Goal: Task Accomplishment & Management: Manage account settings

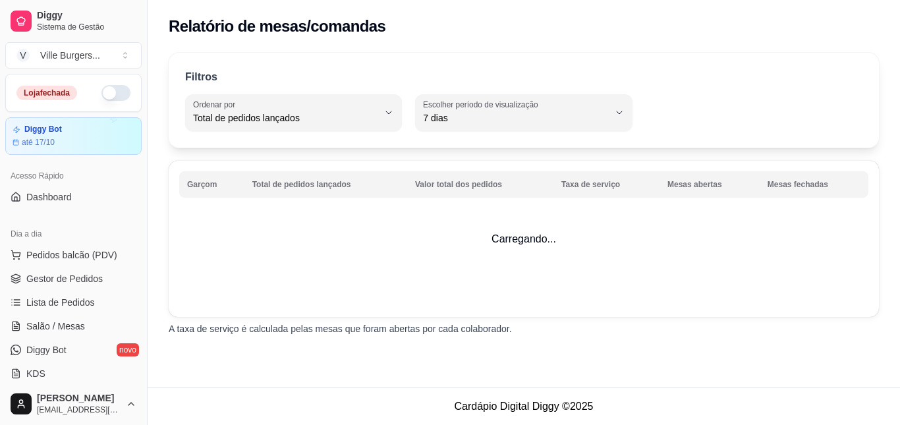
select select "TOTAL_OF_ORDERS"
select select "7"
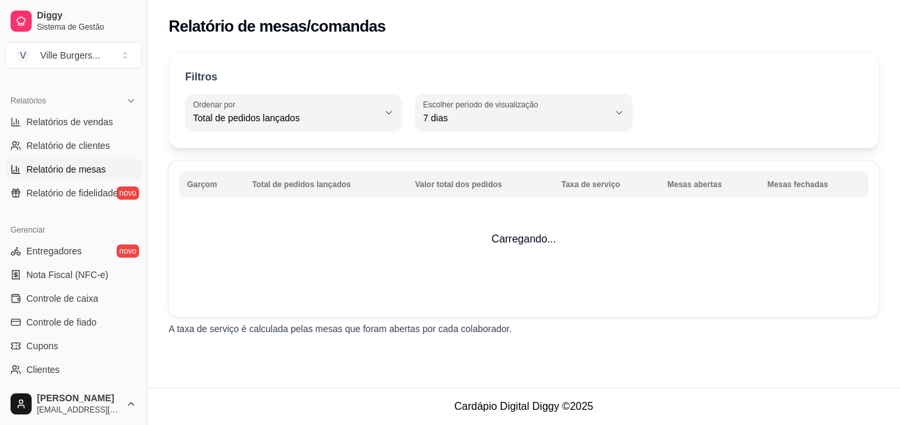
click at [94, 151] on span "Relatório de clientes" at bounding box center [68, 145] width 84 height 13
select select "30"
select select "HIGHEST_TOTAL_SPENT_WITH_ORDERS"
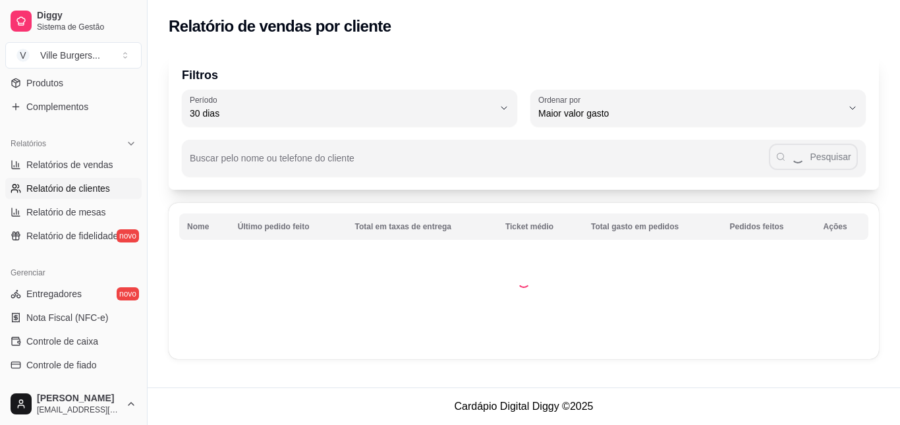
scroll to position [325, 0]
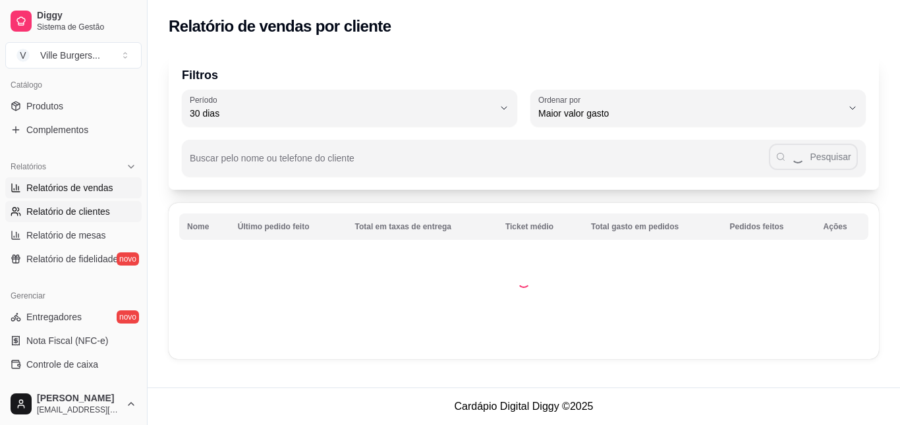
click at [66, 190] on span "Relatórios de vendas" at bounding box center [69, 187] width 87 height 13
select select "ALL"
select select "0"
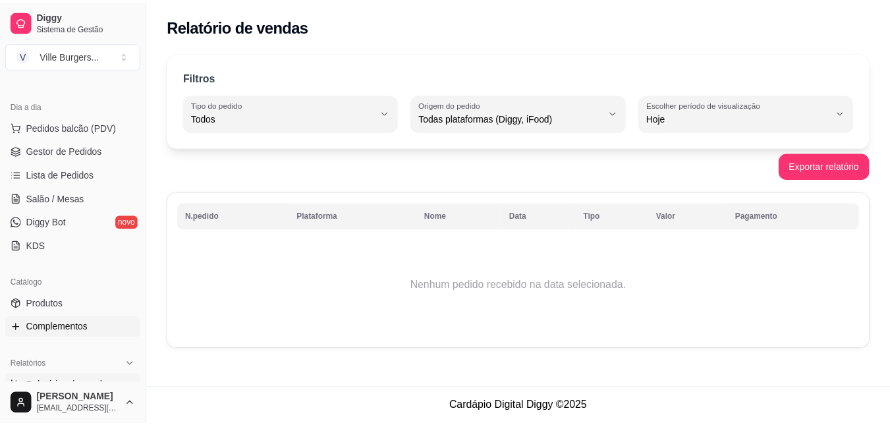
scroll to position [194, 0]
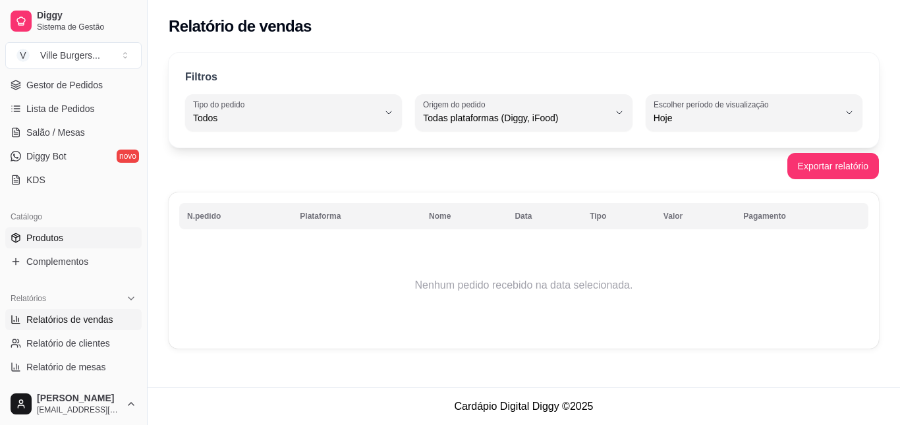
click at [73, 234] on link "Produtos" at bounding box center [73, 237] width 136 height 21
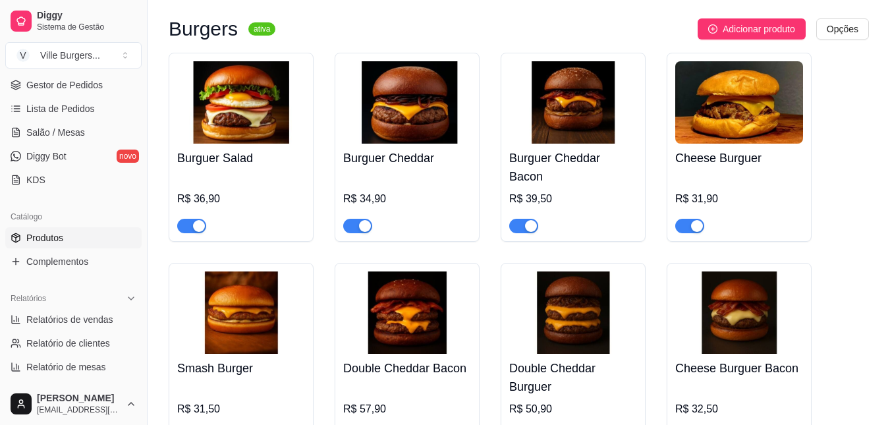
scroll to position [132, 0]
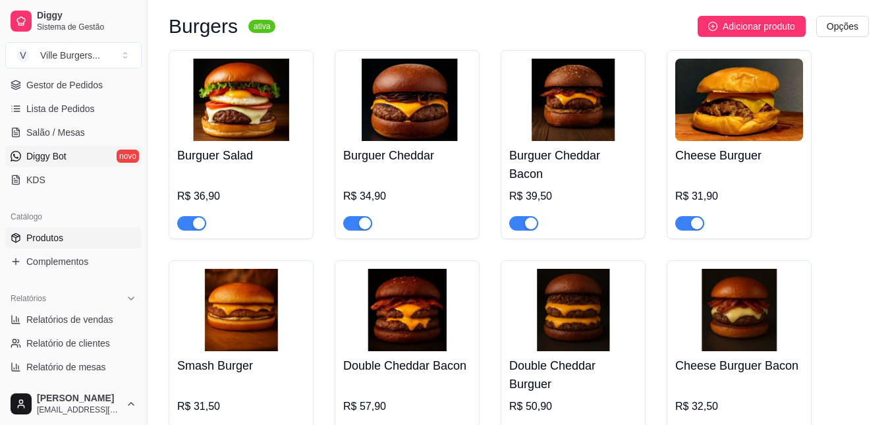
click at [73, 152] on link "Diggy Bot novo" at bounding box center [73, 156] width 136 height 21
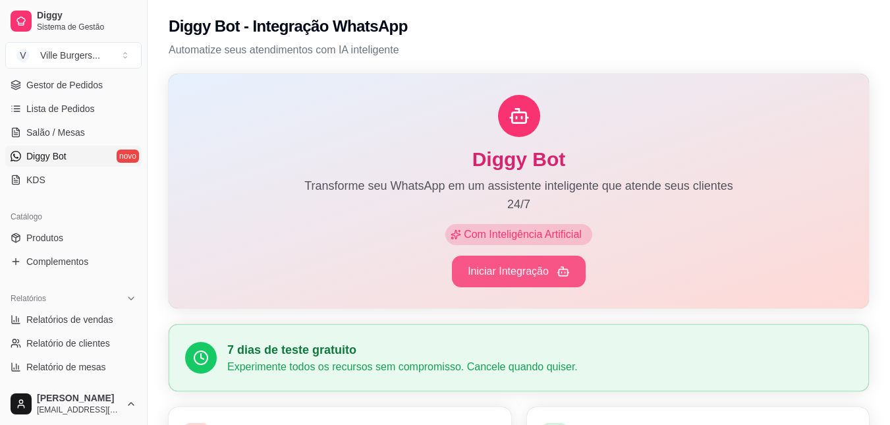
click at [522, 273] on button "Iniciar Integração" at bounding box center [519, 272] width 134 height 32
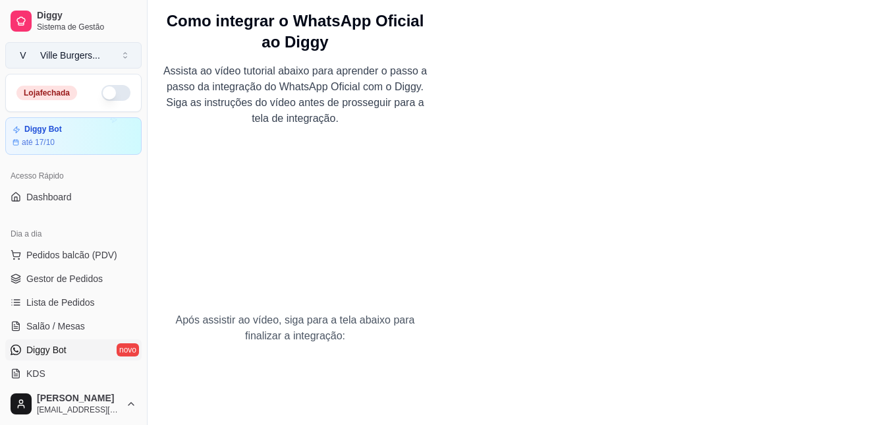
click at [61, 46] on button "V Ville Burgers ..." at bounding box center [73, 55] width 136 height 26
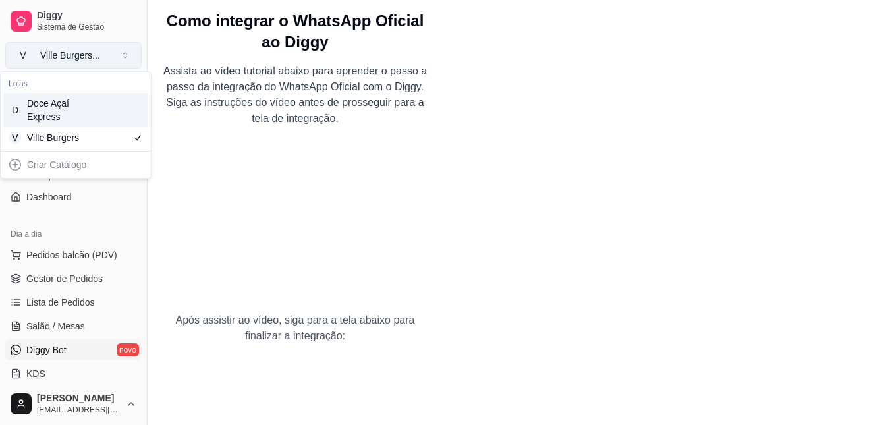
click at [61, 46] on button "V Ville Burgers ..." at bounding box center [73, 55] width 136 height 26
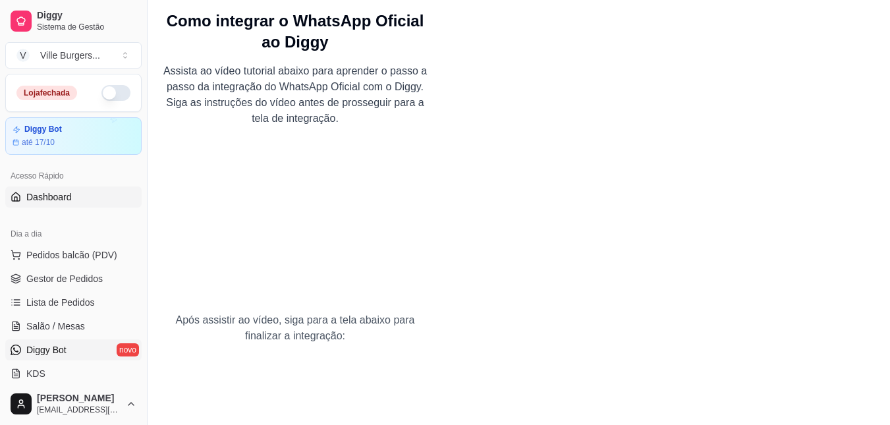
click at [60, 201] on span "Dashboard" at bounding box center [48, 196] width 45 height 13
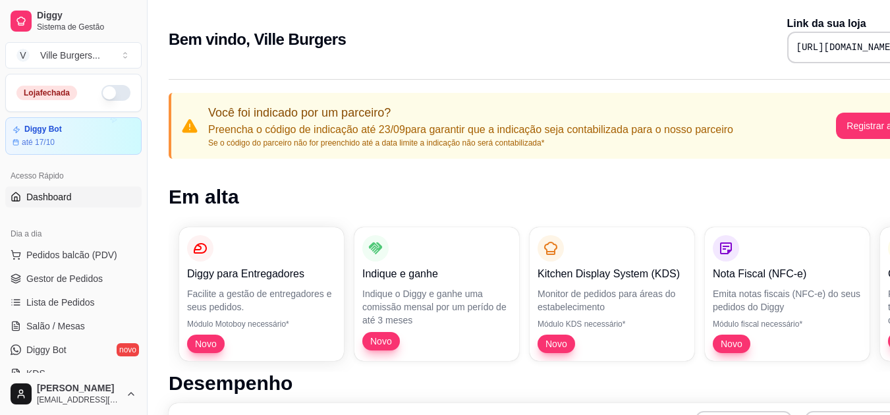
click at [834, 46] on pre "[URL][DOMAIN_NAME]" at bounding box center [845, 47] width 99 height 13
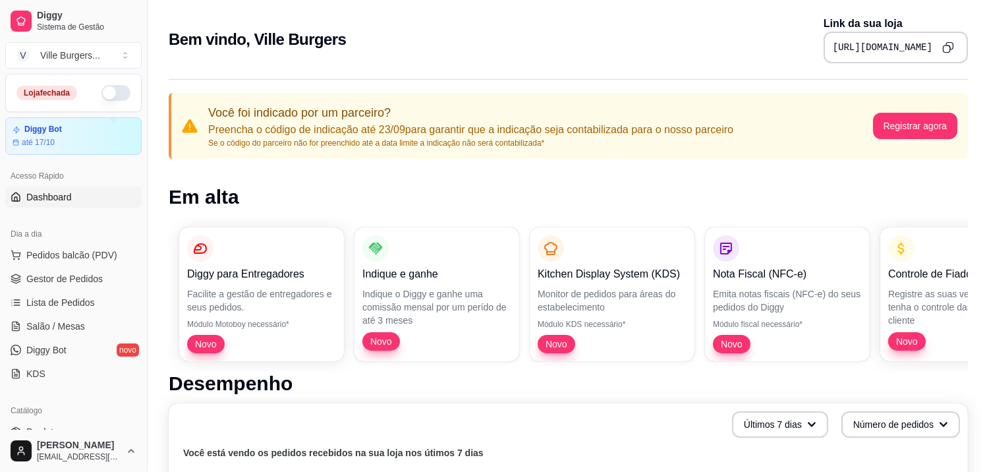
click at [899, 45] on icon "Copy to clipboard" at bounding box center [948, 47] width 12 height 12
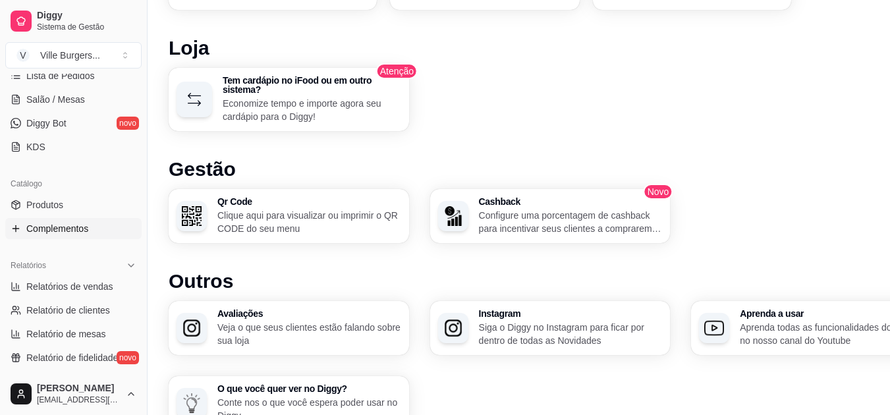
scroll to position [161, 0]
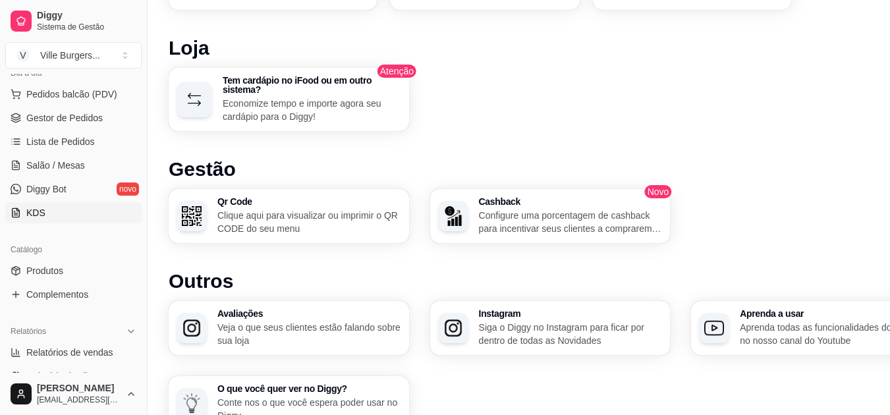
click at [63, 213] on link "KDS" at bounding box center [73, 212] width 136 height 21
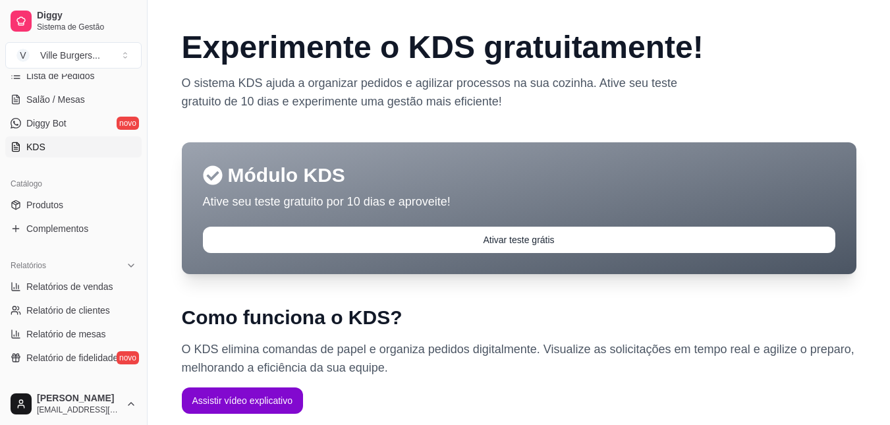
scroll to position [292, 0]
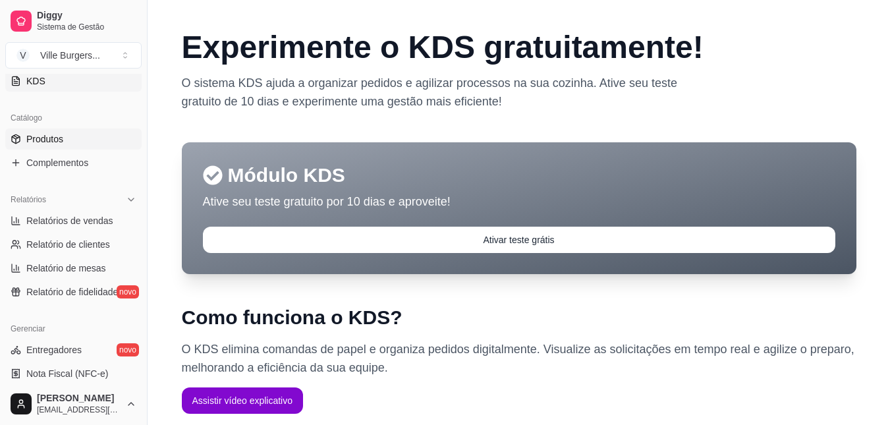
click at [65, 146] on link "Produtos" at bounding box center [73, 138] width 136 height 21
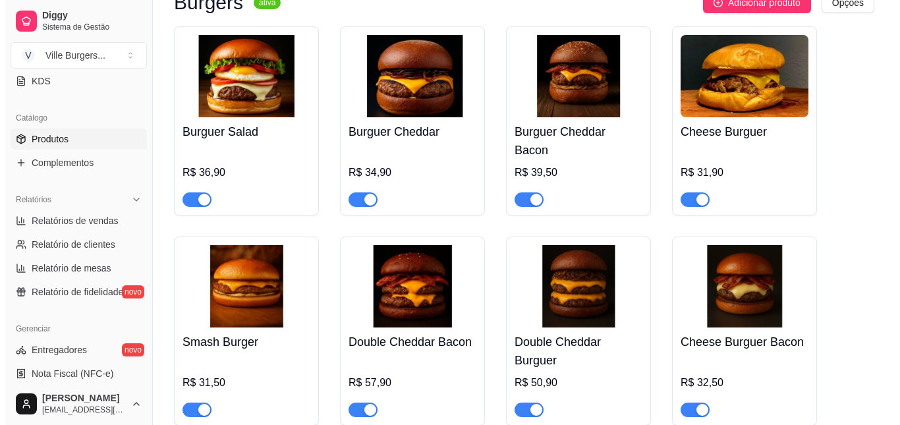
scroll to position [132, 0]
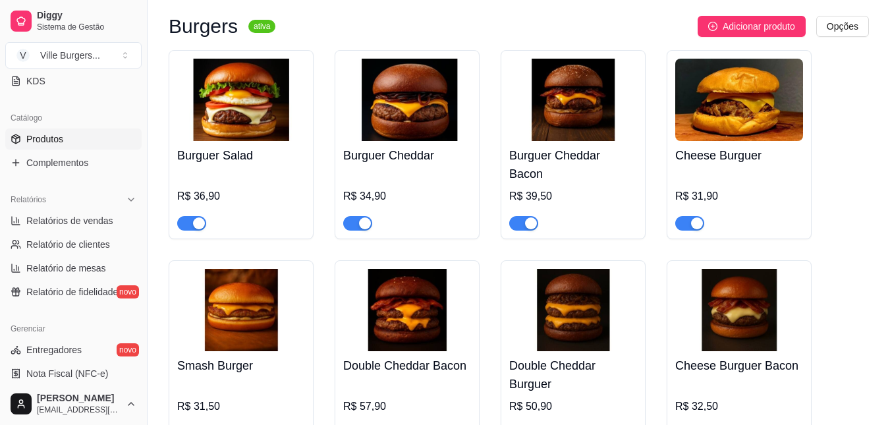
click at [264, 88] on img at bounding box center [241, 100] width 128 height 82
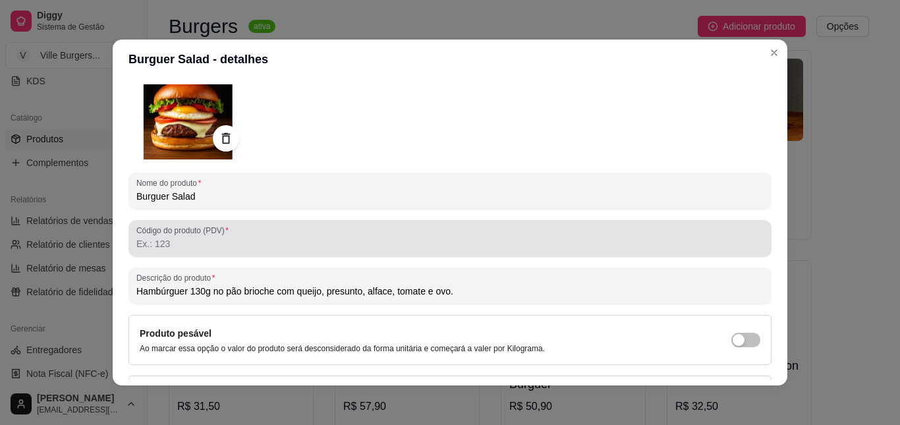
scroll to position [0, 0]
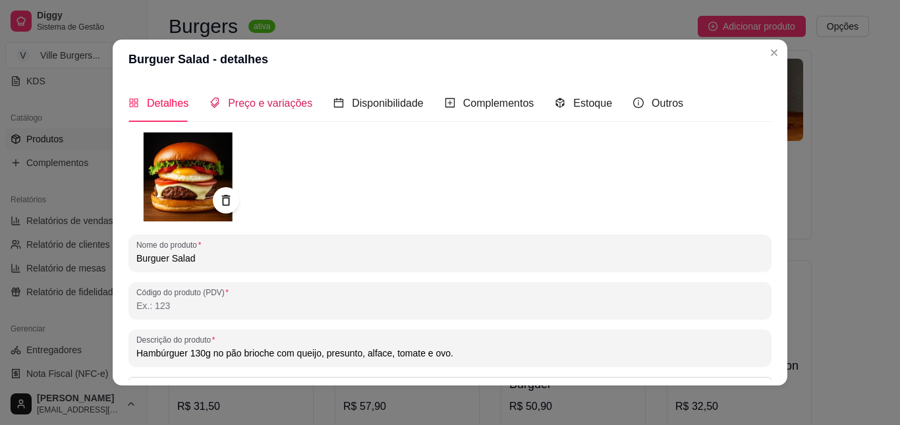
click at [244, 99] on span "Preço e variações" at bounding box center [270, 102] width 84 height 11
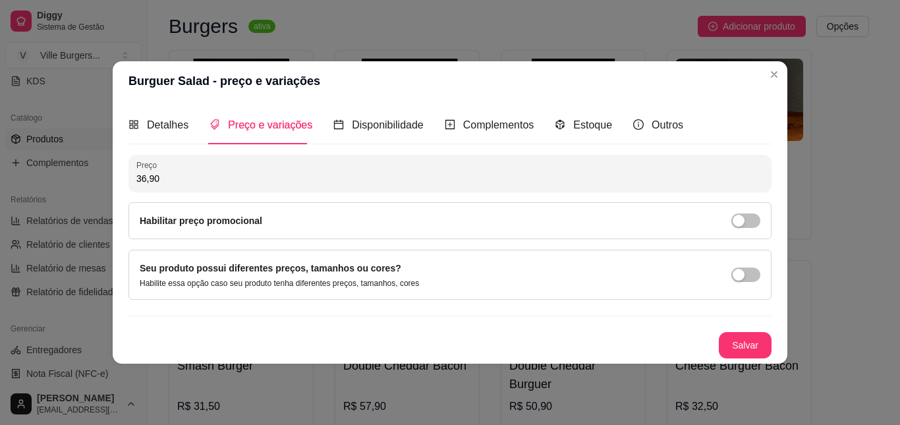
click at [237, 176] on input "36,90" at bounding box center [449, 178] width 627 height 13
type input "25,90"
click at [743, 216] on div "button" at bounding box center [738, 221] width 12 height 12
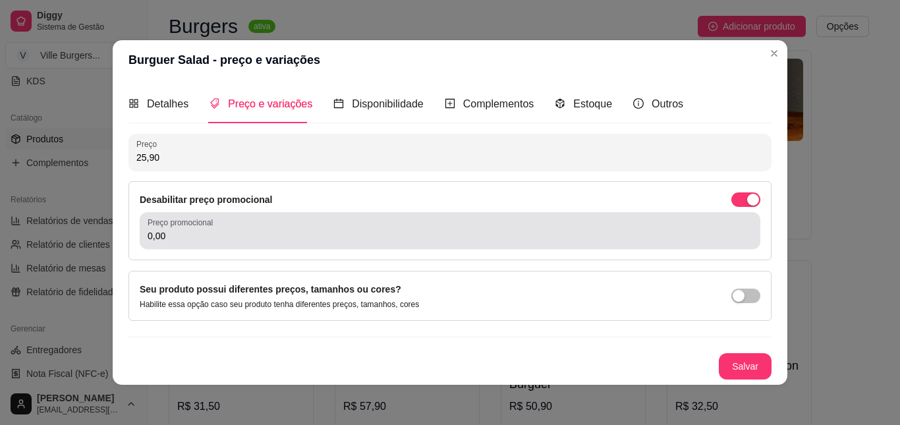
click at [283, 227] on div "0,00" at bounding box center [450, 230] width 605 height 26
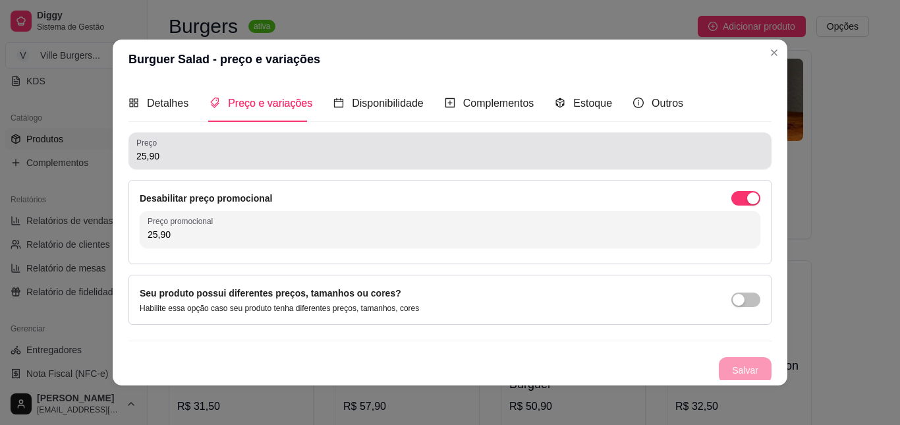
type input "25,90"
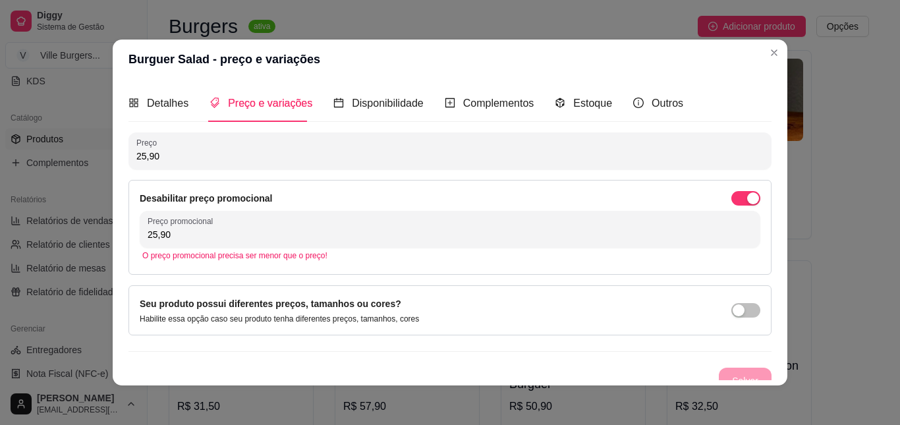
click at [211, 159] on input "25,90" at bounding box center [449, 155] width 627 height 13
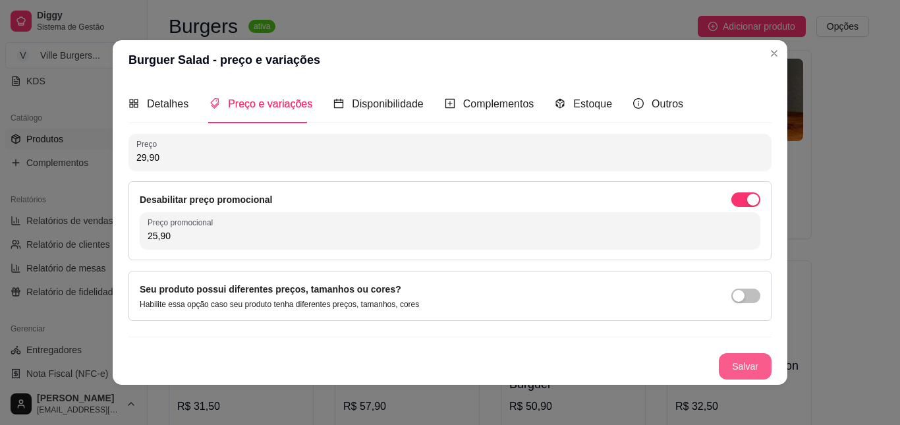
click at [747, 362] on button "Salvar" at bounding box center [744, 366] width 53 height 26
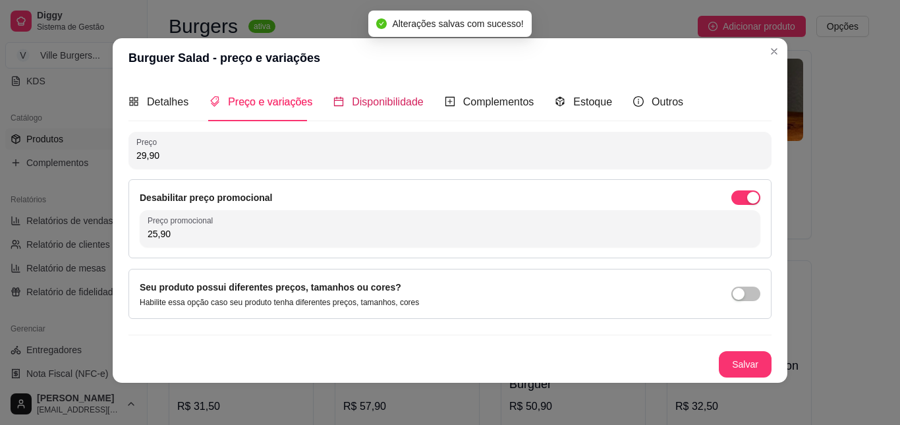
click at [339, 107] on div "Disponibilidade" at bounding box center [378, 102] width 90 height 16
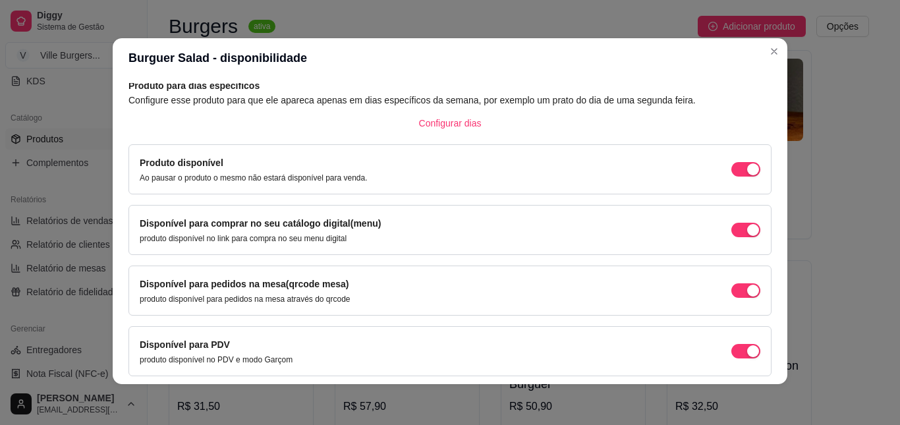
scroll to position [0, 0]
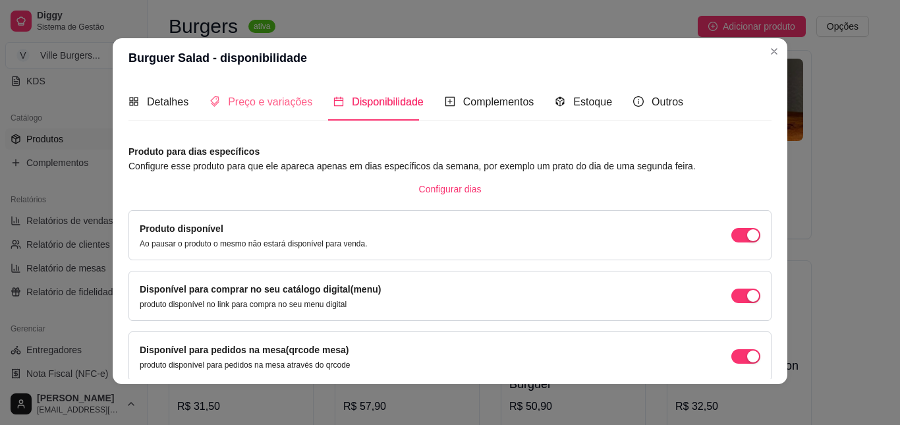
click at [260, 92] on div "Preço e variações" at bounding box center [260, 102] width 103 height 38
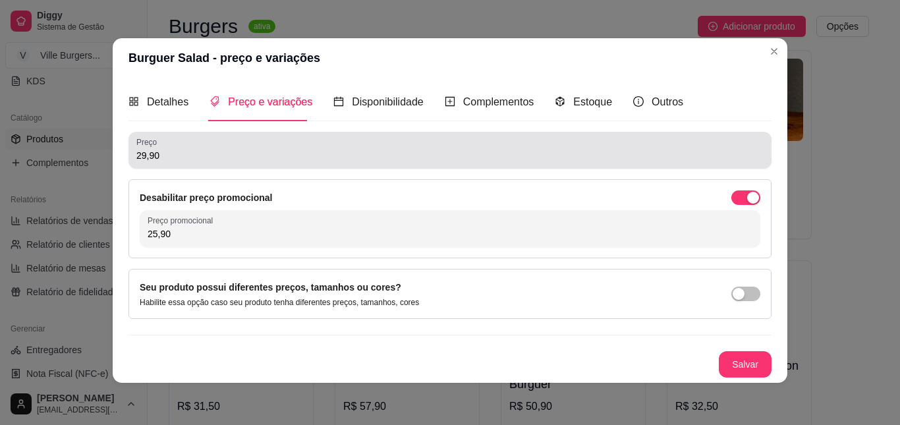
click at [138, 155] on input "29,90" at bounding box center [449, 155] width 627 height 13
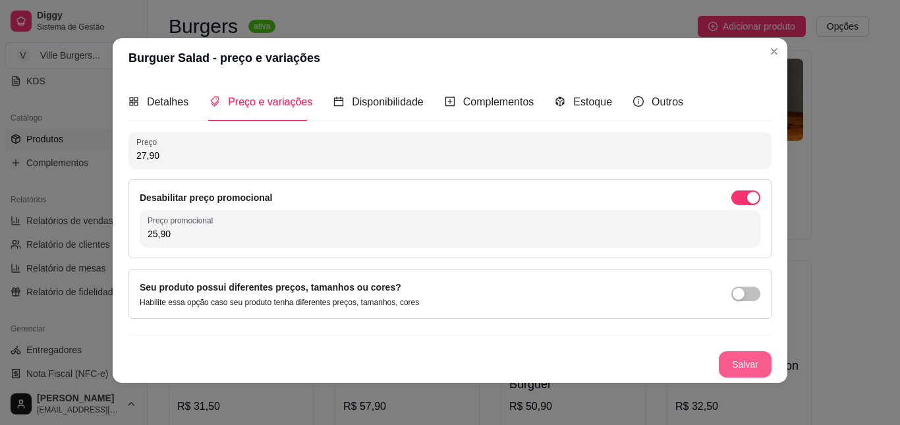
type input "27,90"
click at [738, 358] on button "Salvar" at bounding box center [744, 364] width 53 height 26
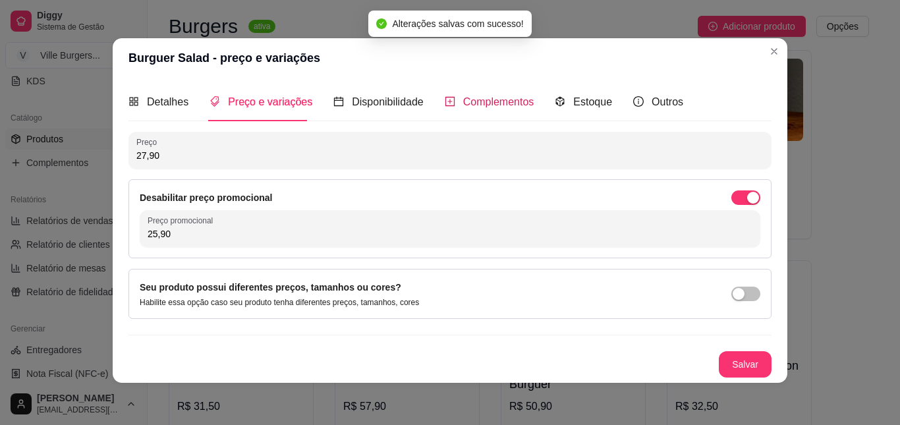
click at [491, 101] on span "Complementos" at bounding box center [498, 101] width 71 height 11
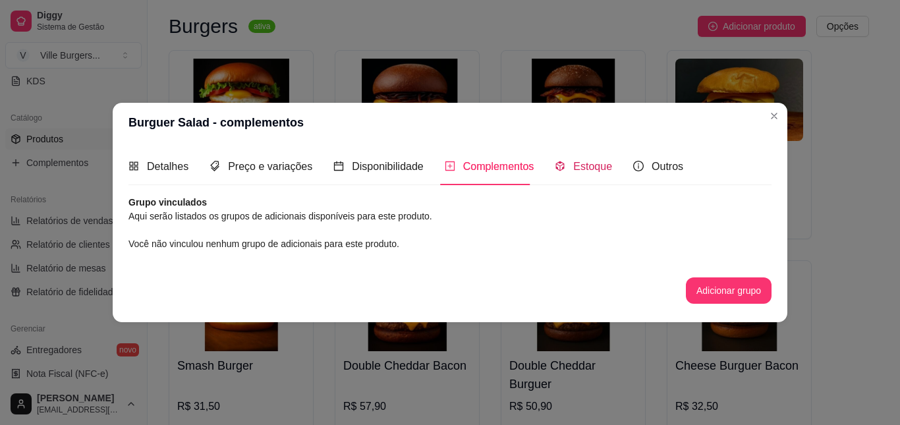
click at [580, 166] on span "Estoque" at bounding box center [592, 166] width 39 height 11
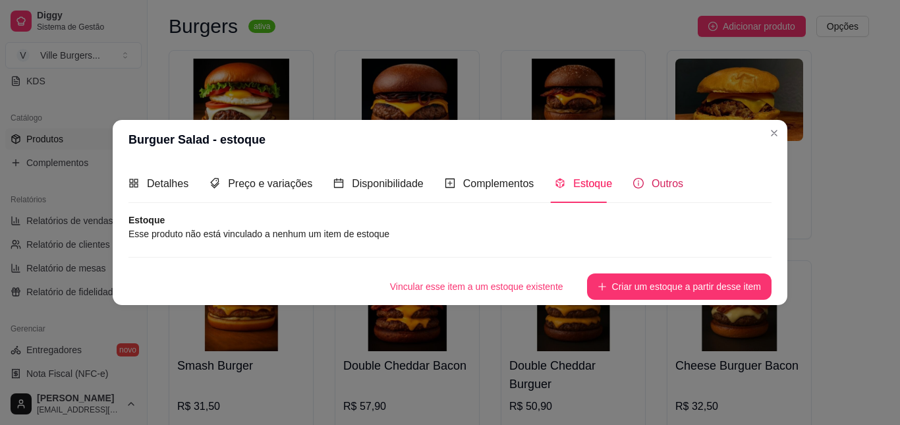
click at [651, 181] on span "Outros" at bounding box center [667, 183] width 32 height 11
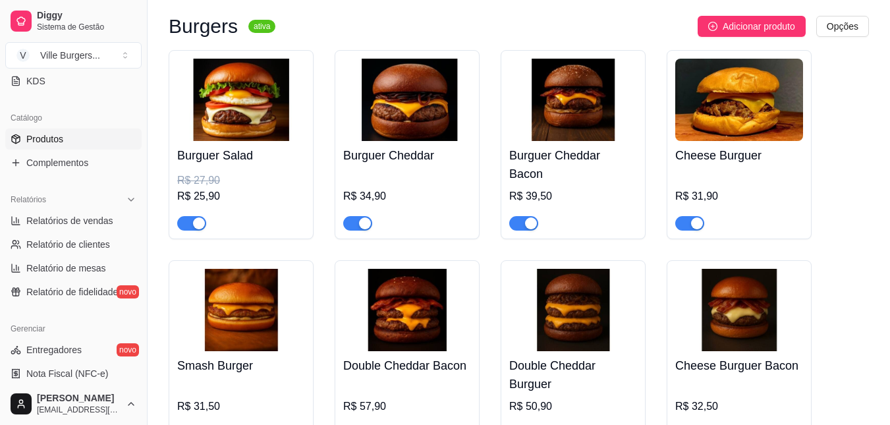
click at [425, 106] on img at bounding box center [407, 100] width 128 height 82
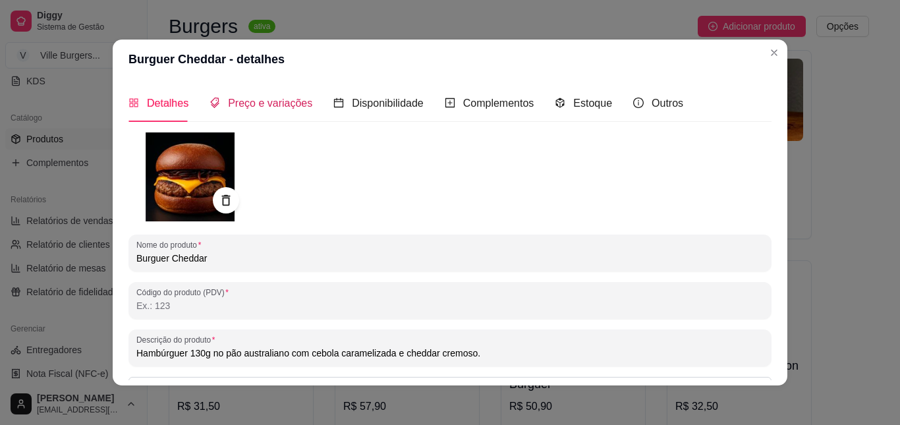
click at [301, 100] on span "Preço e variações" at bounding box center [270, 102] width 84 height 11
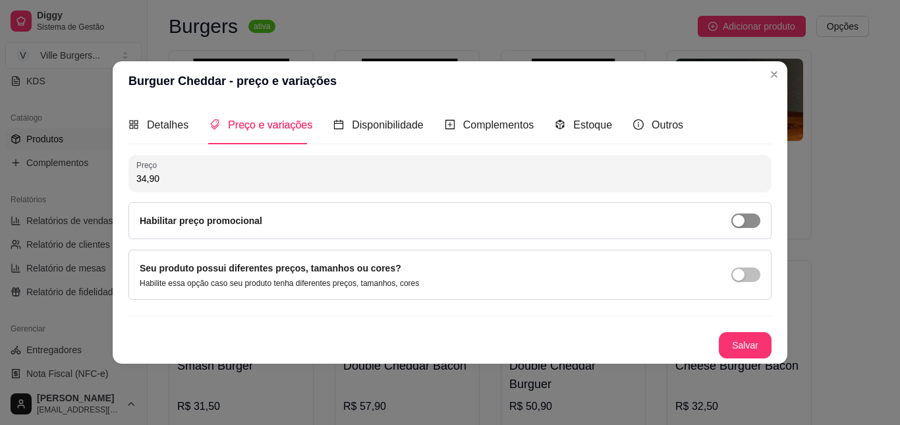
click at [750, 221] on span "button" at bounding box center [745, 220] width 29 height 14
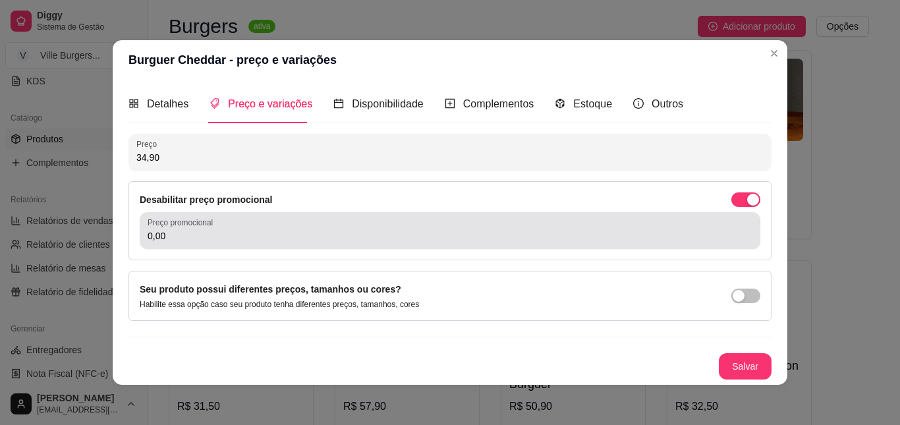
click at [236, 232] on input "0,00" at bounding box center [450, 235] width 605 height 13
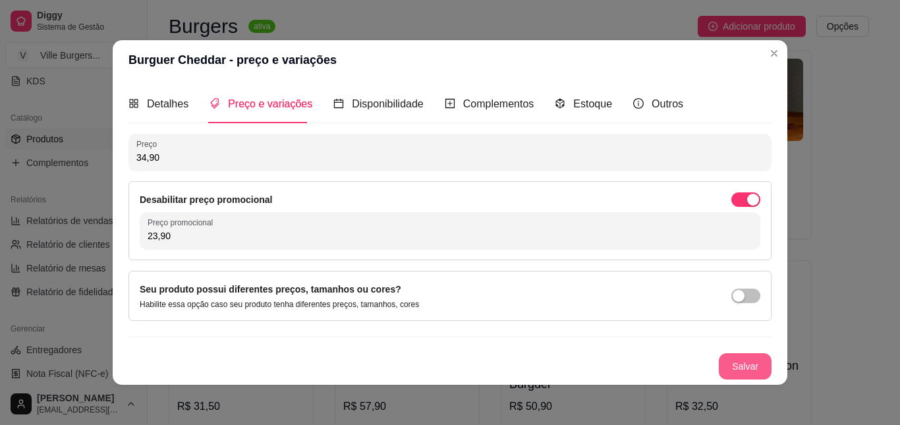
type input "23,90"
click at [747, 362] on button "Salvar" at bounding box center [744, 366] width 53 height 26
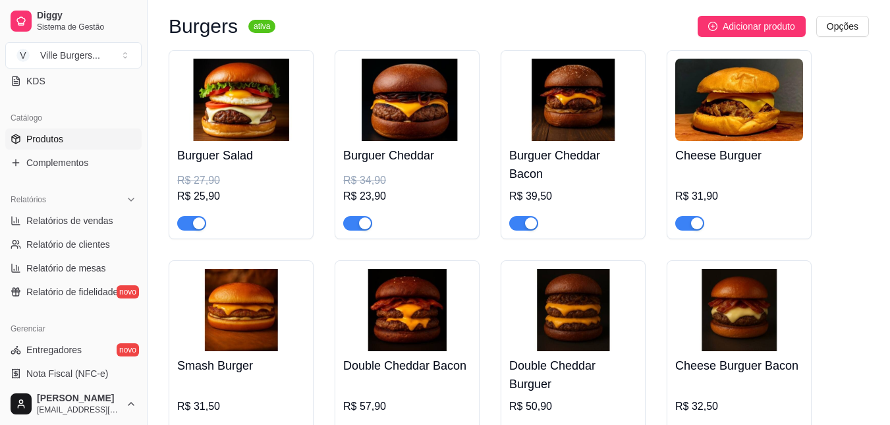
click at [242, 132] on img at bounding box center [241, 100] width 128 height 82
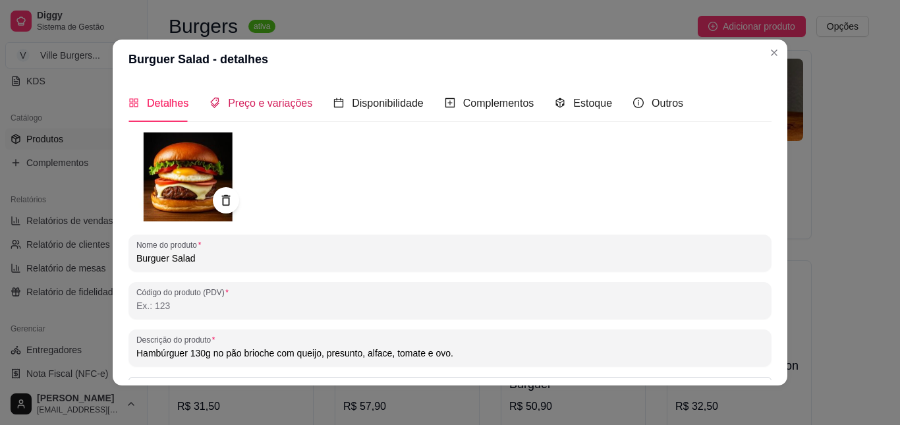
click at [259, 101] on span "Preço e variações" at bounding box center [270, 102] width 84 height 11
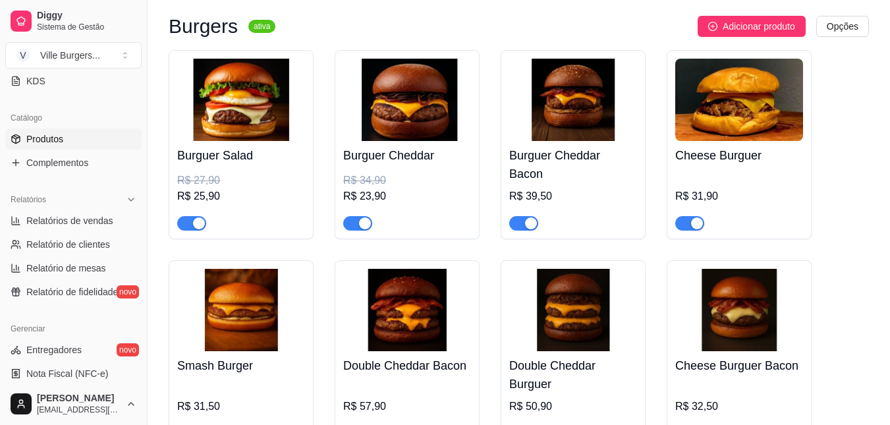
click at [584, 113] on img at bounding box center [573, 100] width 128 height 82
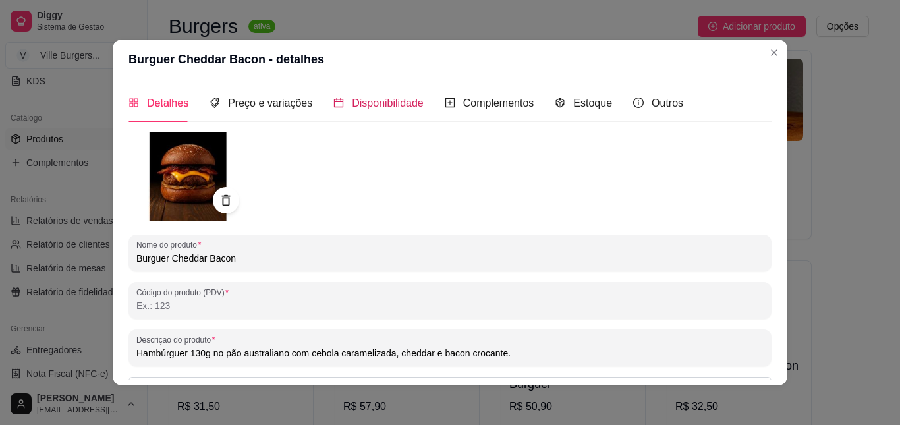
click at [357, 105] on span "Disponibilidade" at bounding box center [388, 102] width 72 height 11
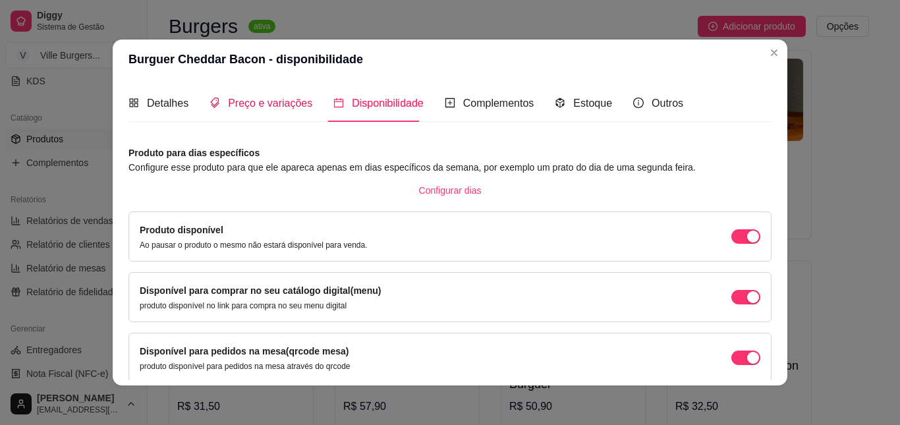
click at [282, 104] on span "Preço e variações" at bounding box center [270, 102] width 84 height 11
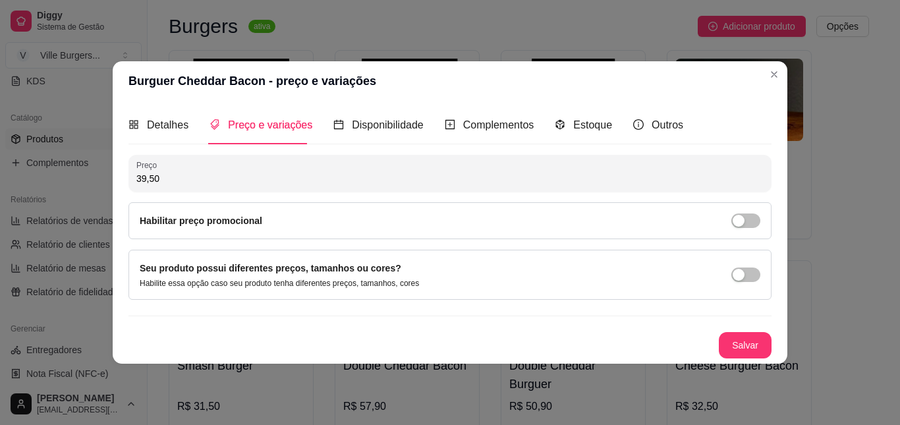
drag, startPoint x: 259, startPoint y: 178, endPoint x: 140, endPoint y: 175, distance: 119.2
click at [140, 175] on input "39,50" at bounding box center [449, 178] width 627 height 13
type input "27,90"
click at [747, 219] on span "button" at bounding box center [745, 220] width 29 height 14
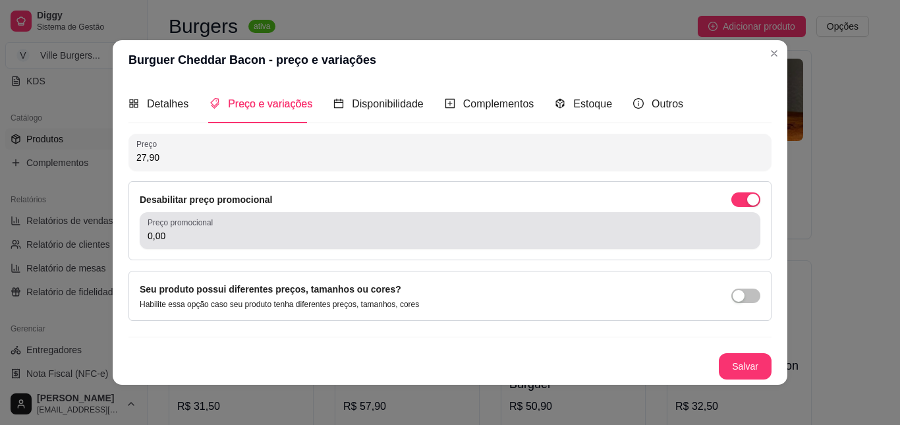
click at [365, 224] on div "0,00" at bounding box center [450, 230] width 605 height 26
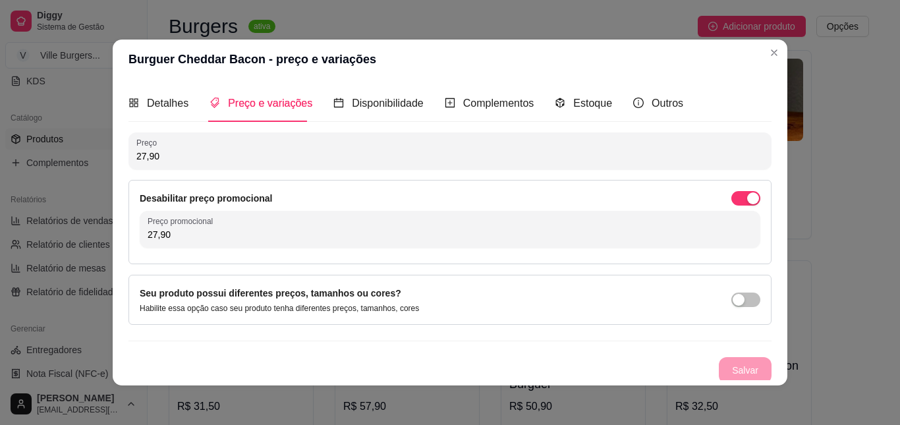
type input "27,90"
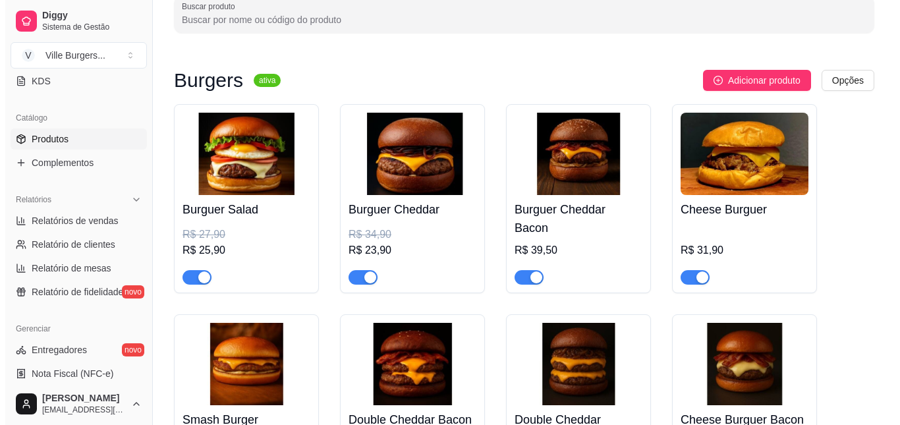
scroll to position [66, 0]
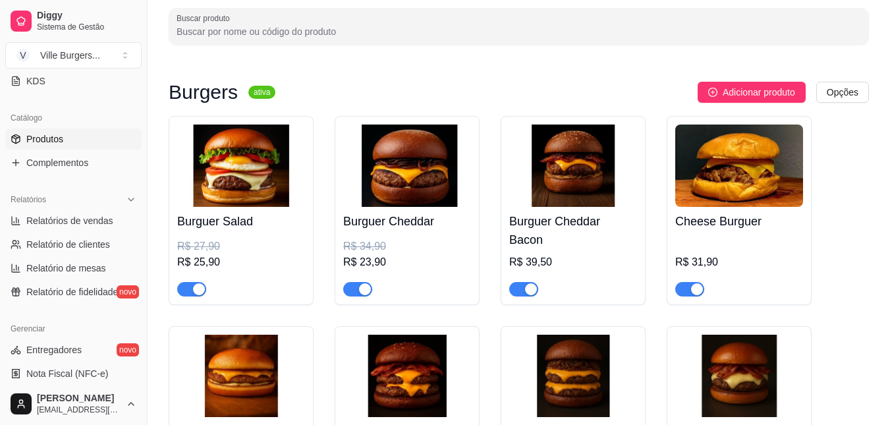
click at [558, 159] on img at bounding box center [573, 165] width 128 height 82
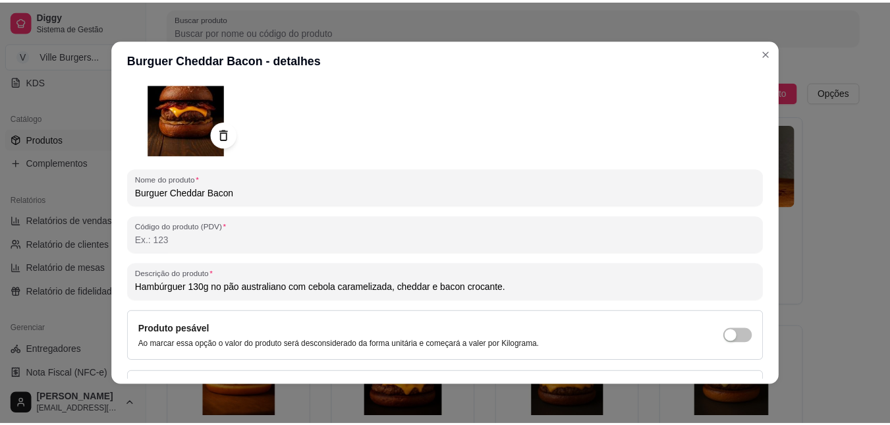
scroll to position [0, 0]
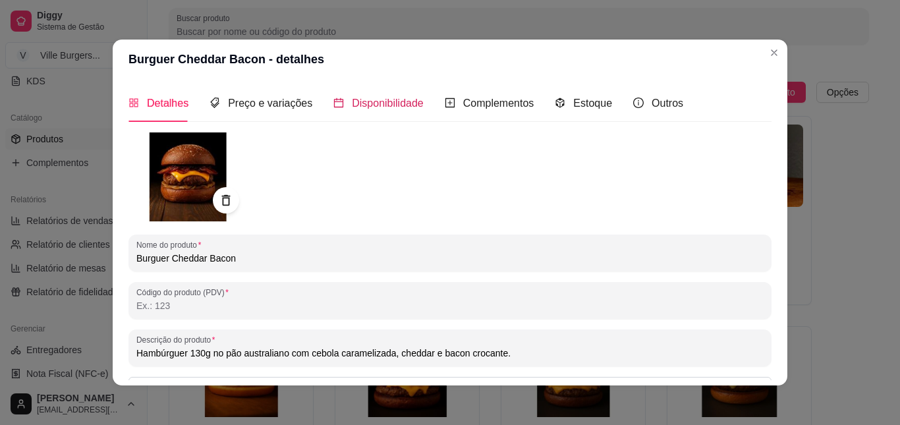
click at [335, 101] on div "Disponibilidade" at bounding box center [378, 103] width 90 height 16
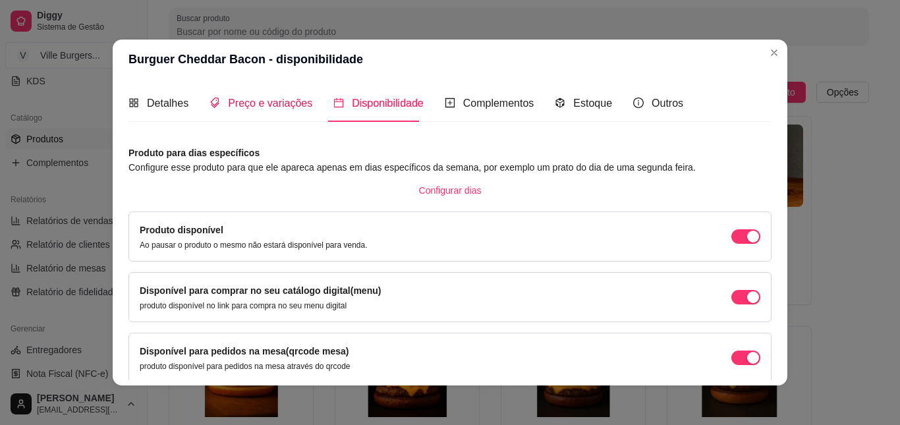
click at [248, 107] on span "Preço e variações" at bounding box center [270, 102] width 84 height 11
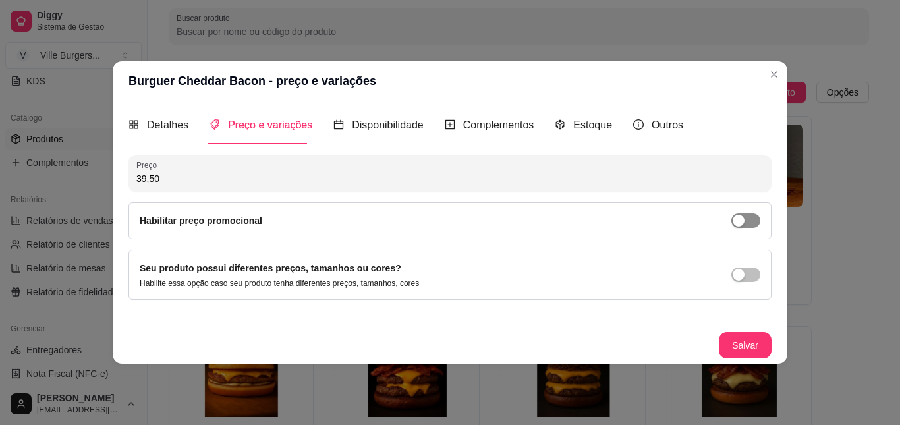
click at [741, 219] on div "button" at bounding box center [738, 221] width 12 height 12
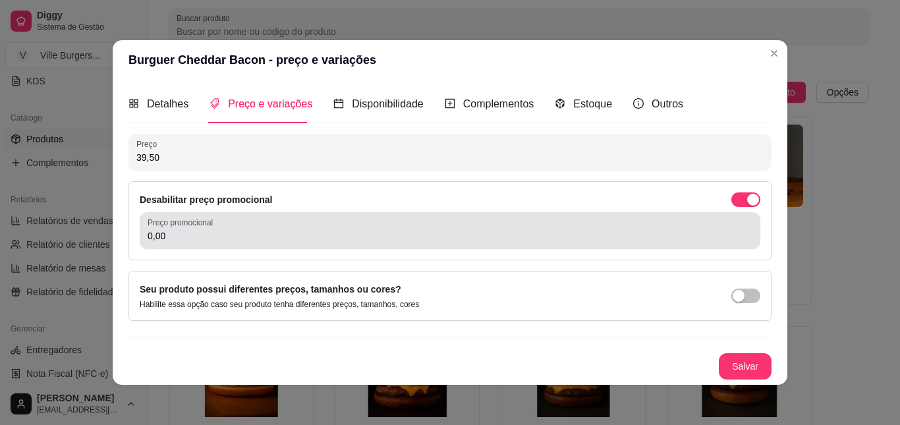
click at [344, 228] on div "0,00" at bounding box center [450, 230] width 605 height 26
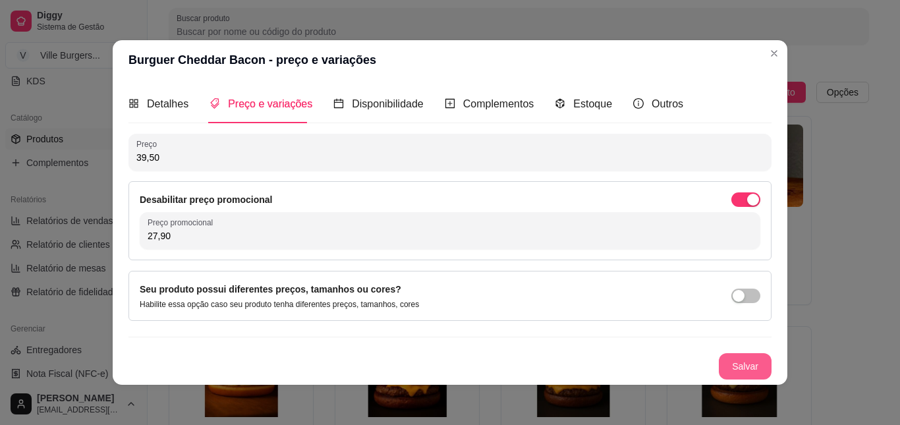
type input "27,90"
click at [752, 366] on button "Salvar" at bounding box center [744, 366] width 53 height 26
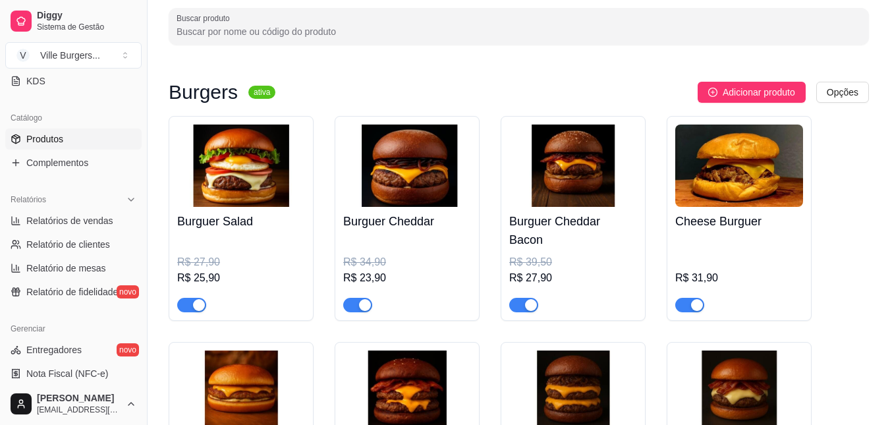
click at [732, 176] on img at bounding box center [739, 165] width 128 height 82
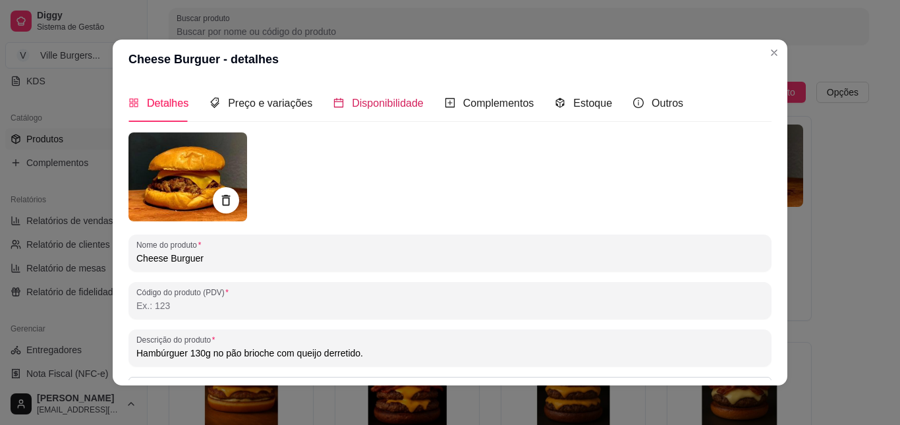
click at [380, 98] on span "Disponibilidade" at bounding box center [388, 102] width 72 height 11
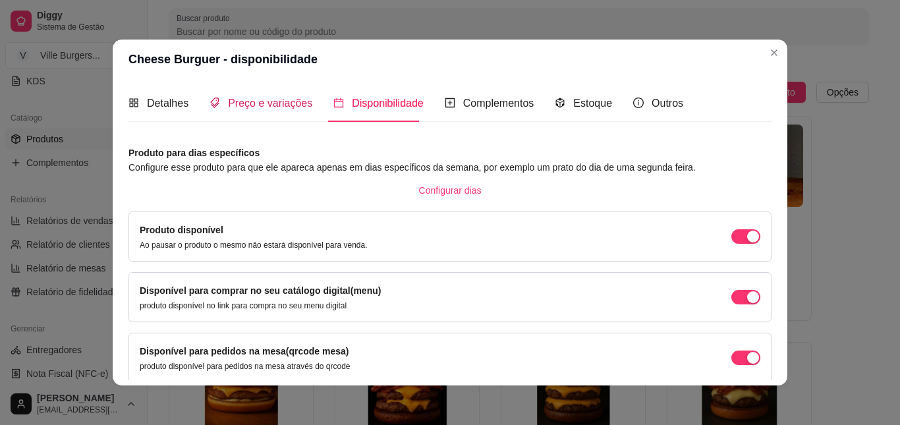
click at [263, 102] on span "Preço e variações" at bounding box center [270, 102] width 84 height 11
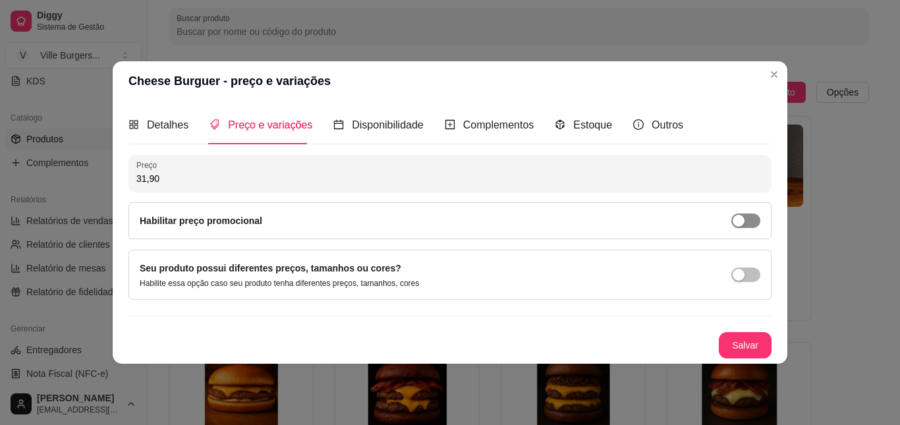
click at [753, 222] on span "button" at bounding box center [745, 220] width 29 height 14
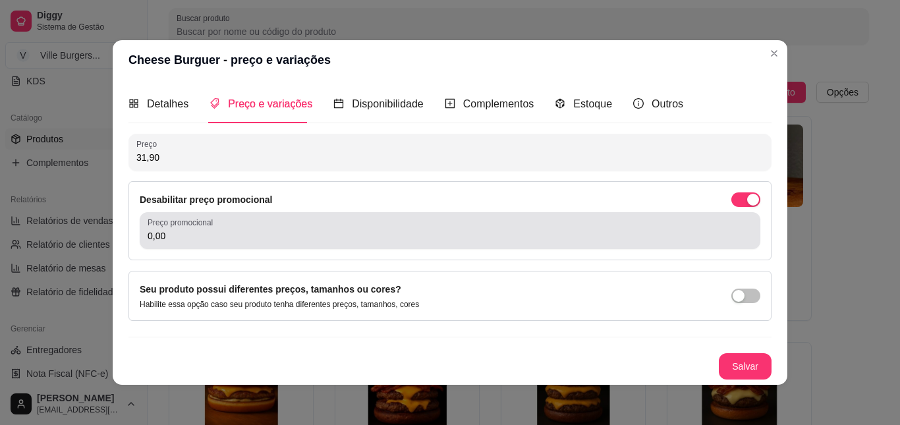
click at [585, 239] on input "0,00" at bounding box center [450, 235] width 605 height 13
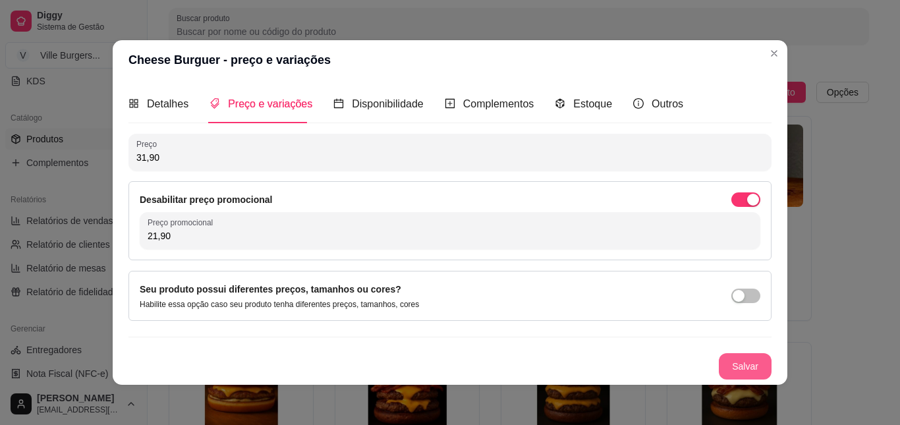
type input "21,90"
click at [734, 373] on button "Salvar" at bounding box center [744, 366] width 53 height 26
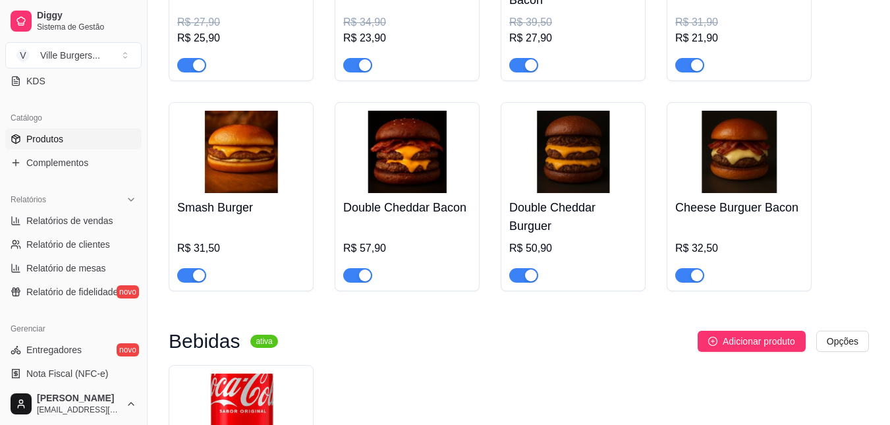
scroll to position [329, 0]
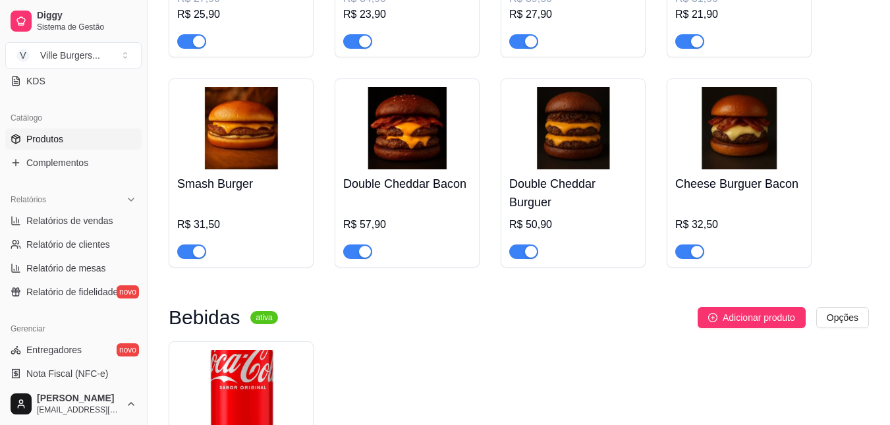
click at [244, 124] on img at bounding box center [241, 128] width 128 height 82
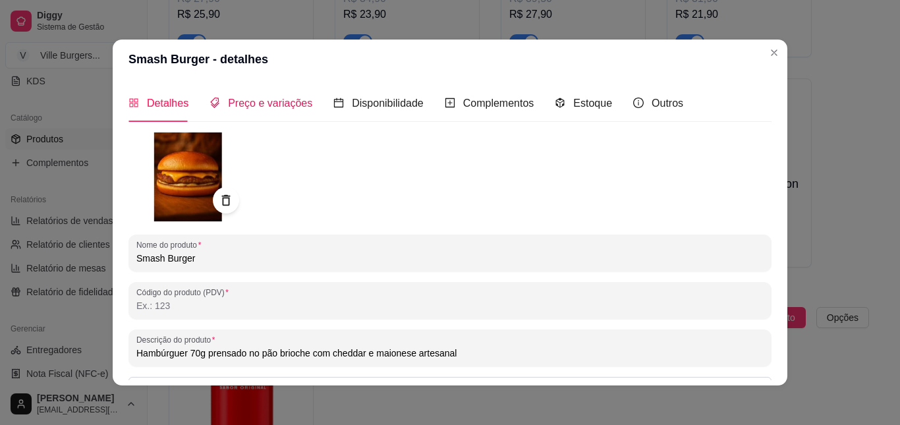
click at [292, 104] on span "Preço e variações" at bounding box center [270, 102] width 84 height 11
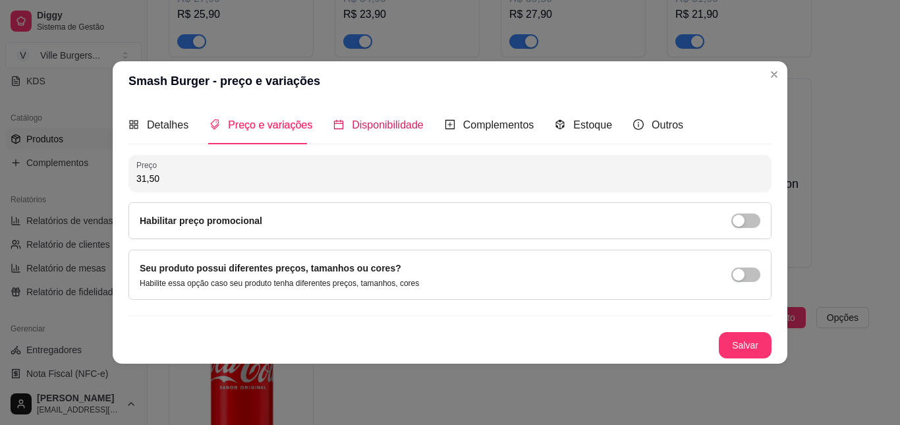
click at [354, 122] on span "Disponibilidade" at bounding box center [388, 124] width 72 height 11
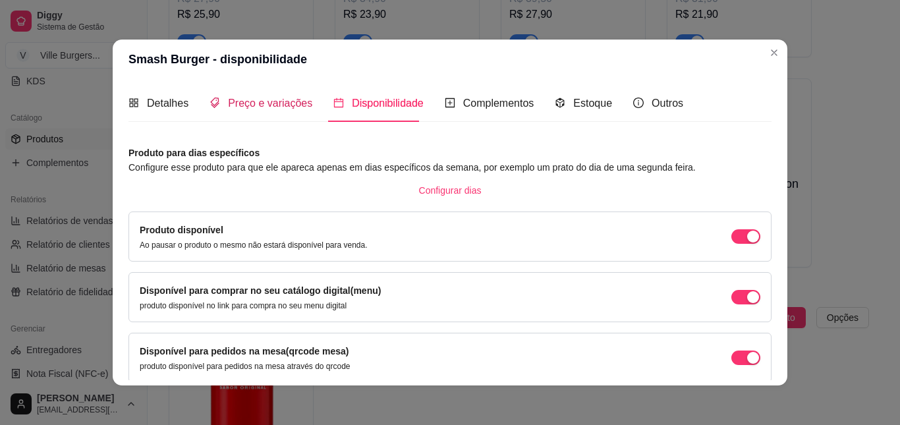
click at [256, 101] on span "Preço e variações" at bounding box center [270, 102] width 84 height 11
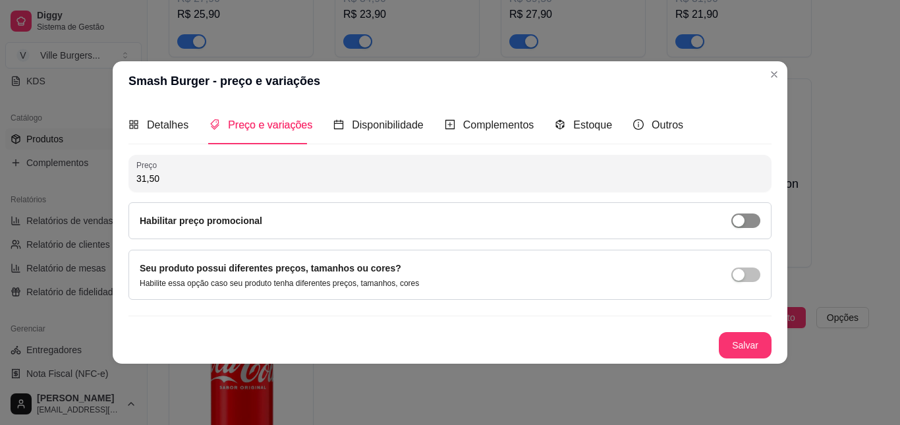
click at [754, 223] on span "button" at bounding box center [745, 220] width 29 height 14
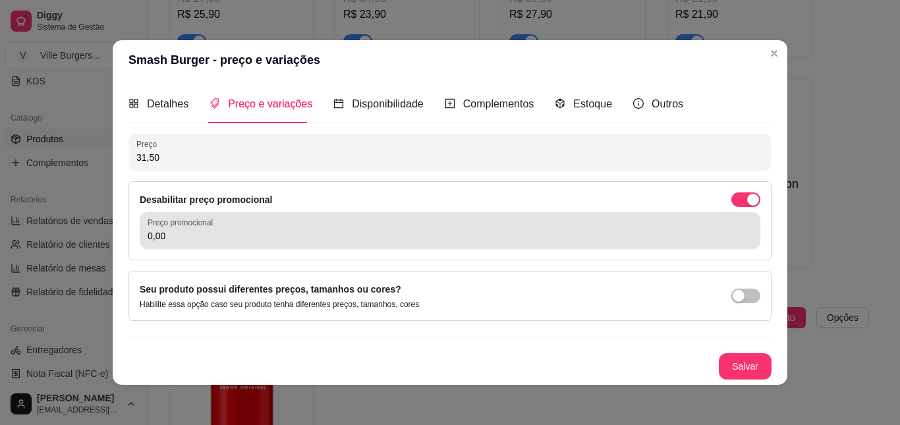
click at [580, 240] on input "0,00" at bounding box center [450, 235] width 605 height 13
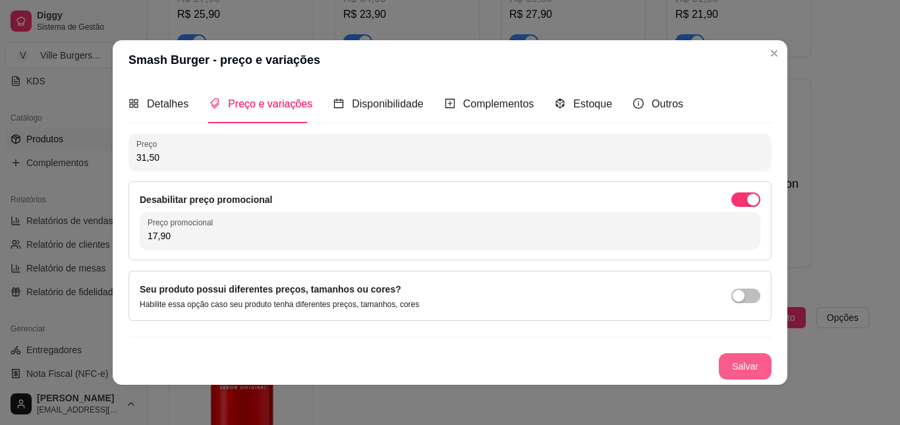
type input "17,90"
click at [732, 367] on button "Salvar" at bounding box center [744, 366] width 53 height 26
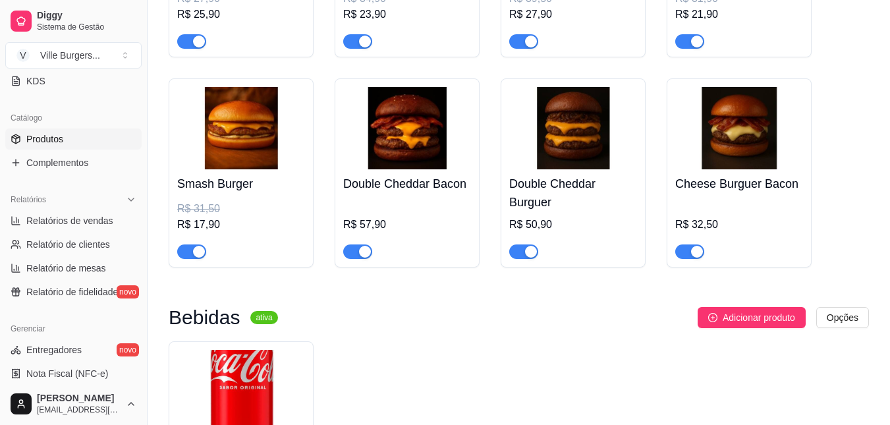
click at [362, 109] on img at bounding box center [407, 128] width 128 height 82
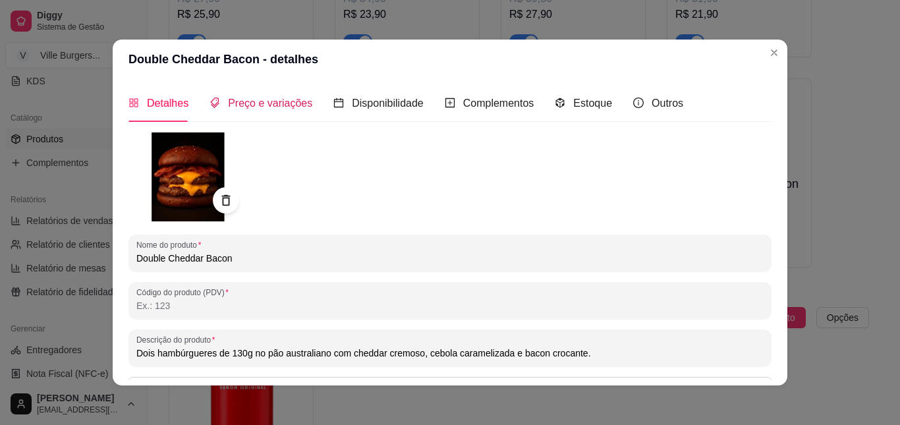
click at [272, 103] on span "Preço e variações" at bounding box center [270, 102] width 84 height 11
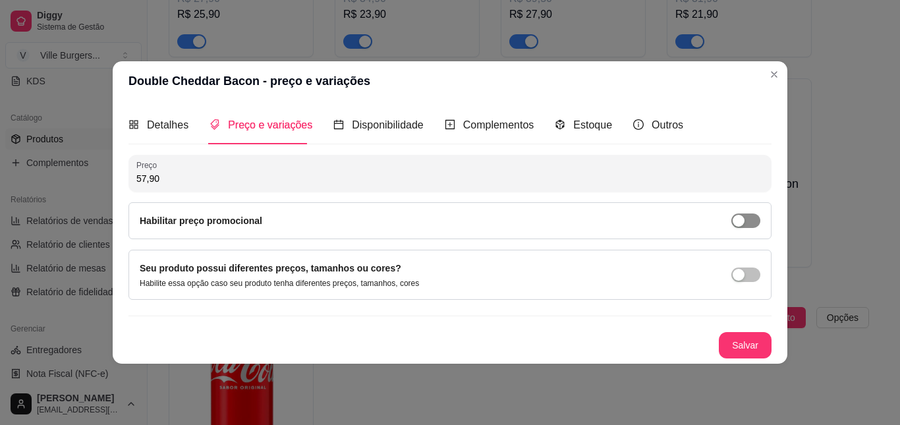
click at [751, 223] on span "button" at bounding box center [745, 220] width 29 height 14
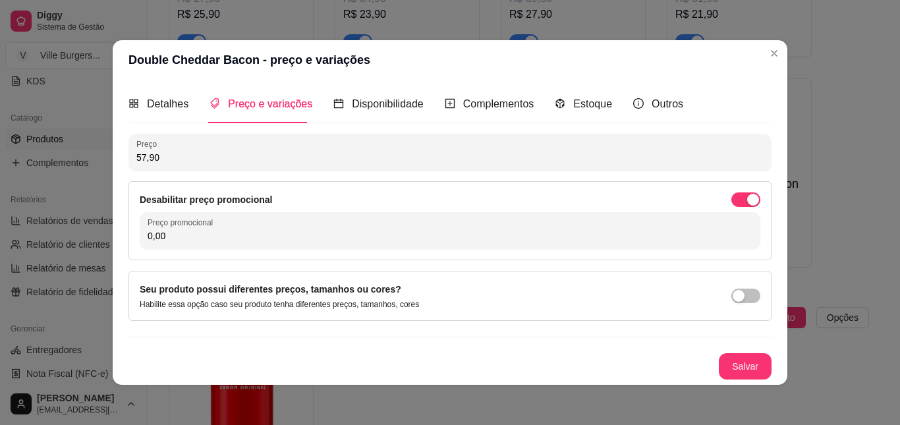
click at [412, 233] on input "0,00" at bounding box center [450, 235] width 605 height 13
type input "39,90"
click at [751, 362] on button "Salvar" at bounding box center [744, 366] width 51 height 26
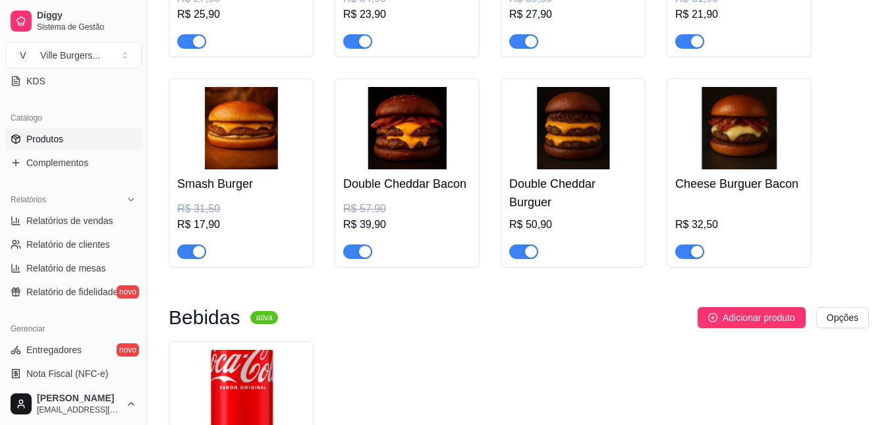
click at [578, 142] on img at bounding box center [573, 128] width 128 height 82
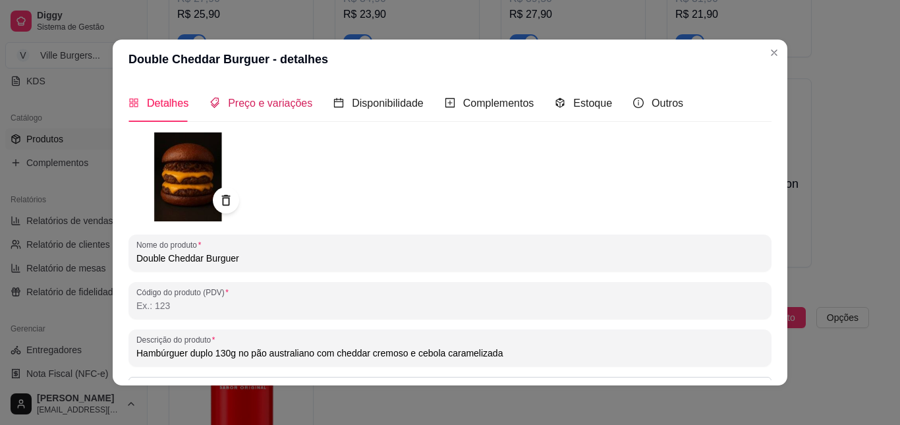
click at [238, 104] on span "Preço e variações" at bounding box center [270, 102] width 84 height 11
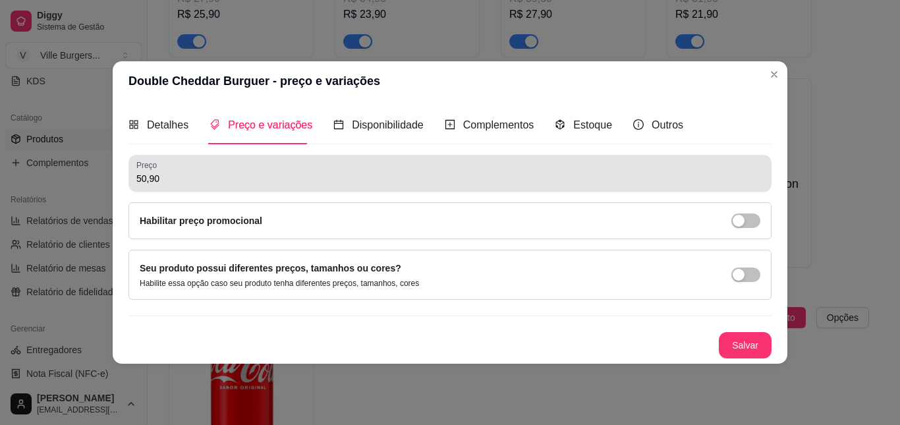
click at [402, 184] on input "50,90" at bounding box center [449, 178] width 627 height 13
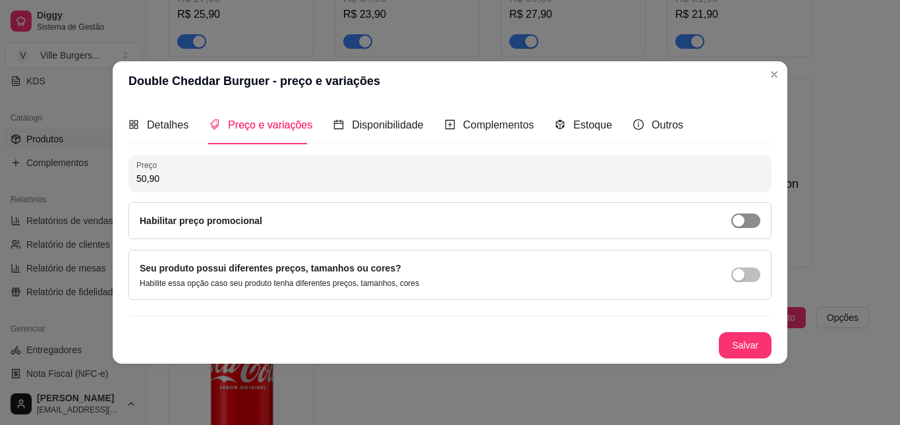
click at [744, 223] on div "button" at bounding box center [738, 221] width 12 height 12
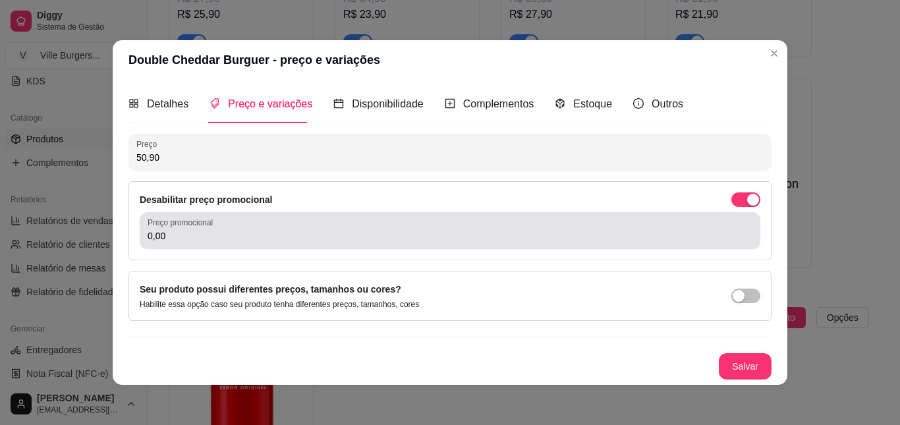
click at [535, 236] on input "0,00" at bounding box center [450, 235] width 605 height 13
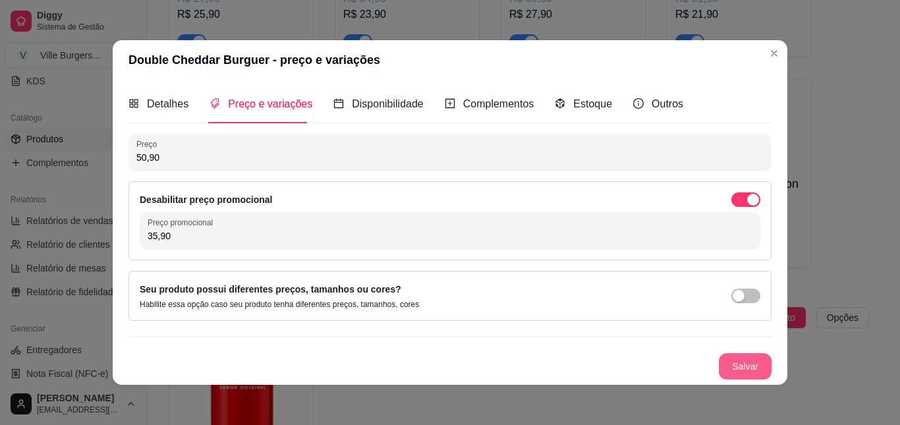
type input "35,90"
click at [740, 367] on button "Salvar" at bounding box center [744, 366] width 53 height 26
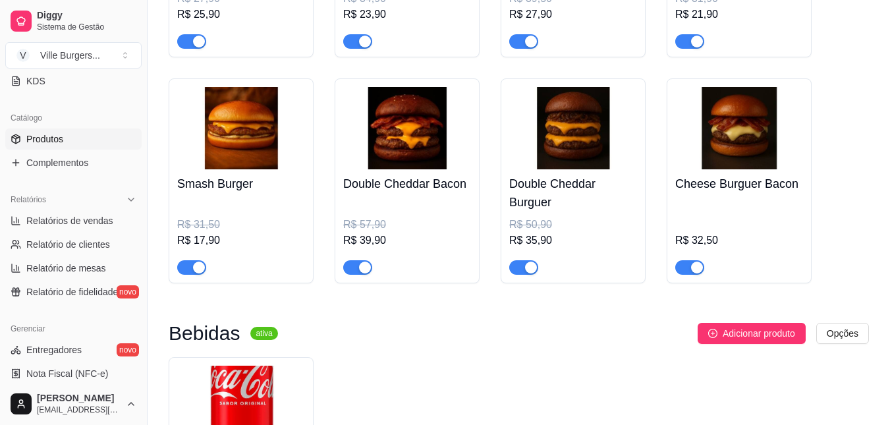
click at [757, 132] on img at bounding box center [739, 128] width 128 height 82
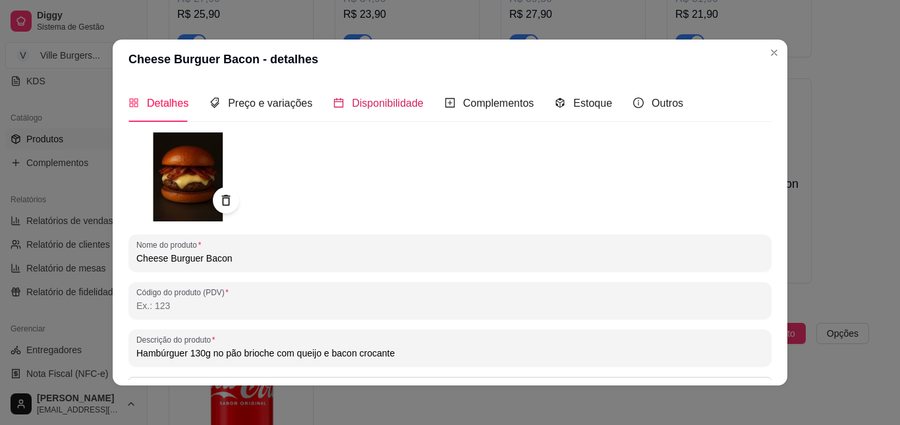
click at [375, 103] on span "Disponibilidade" at bounding box center [388, 102] width 72 height 11
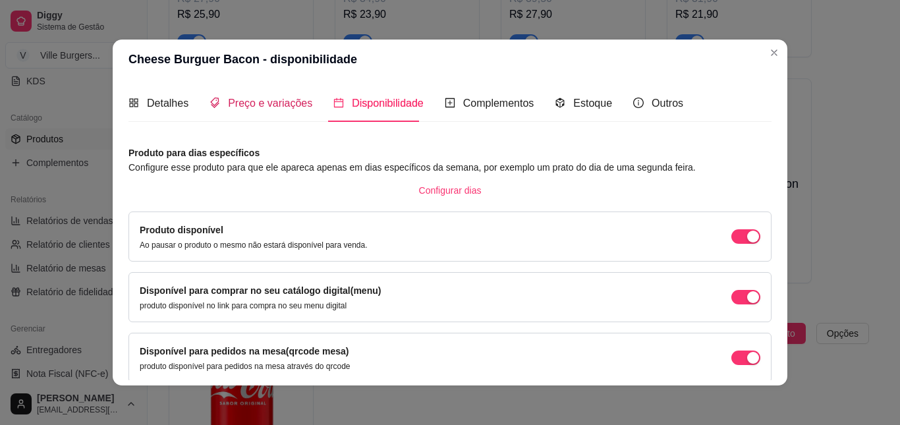
click at [285, 107] on span "Preço e variações" at bounding box center [270, 102] width 84 height 11
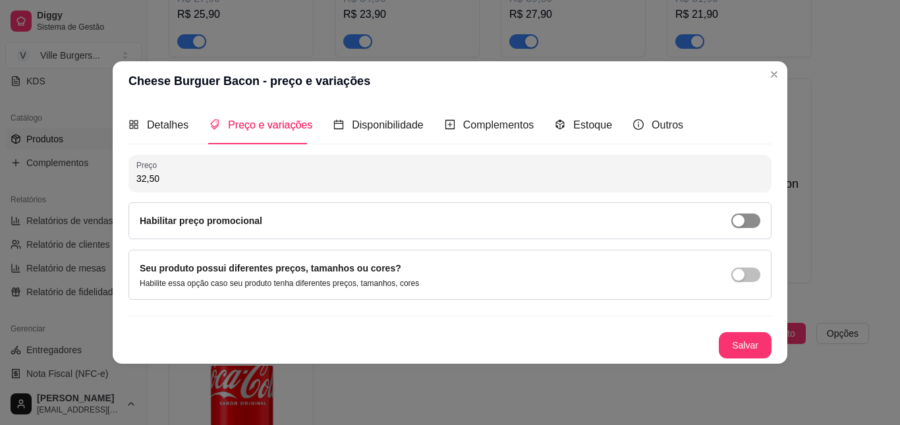
click at [740, 219] on div "button" at bounding box center [738, 221] width 12 height 12
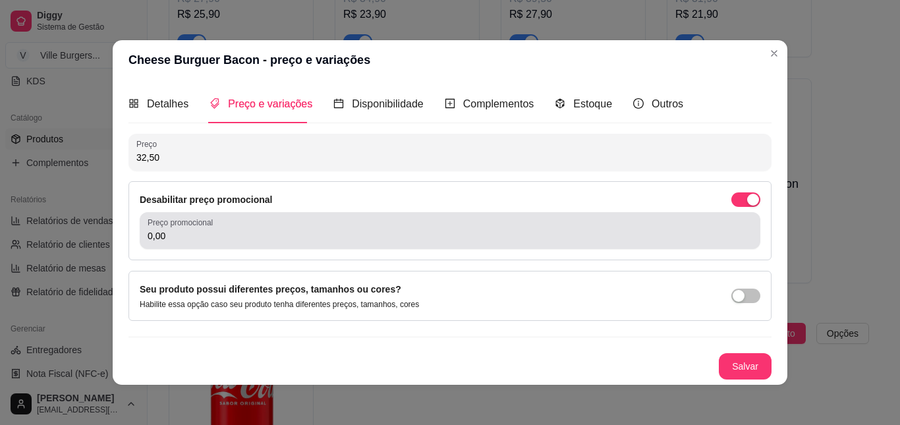
click at [463, 225] on div "0,00" at bounding box center [450, 230] width 605 height 26
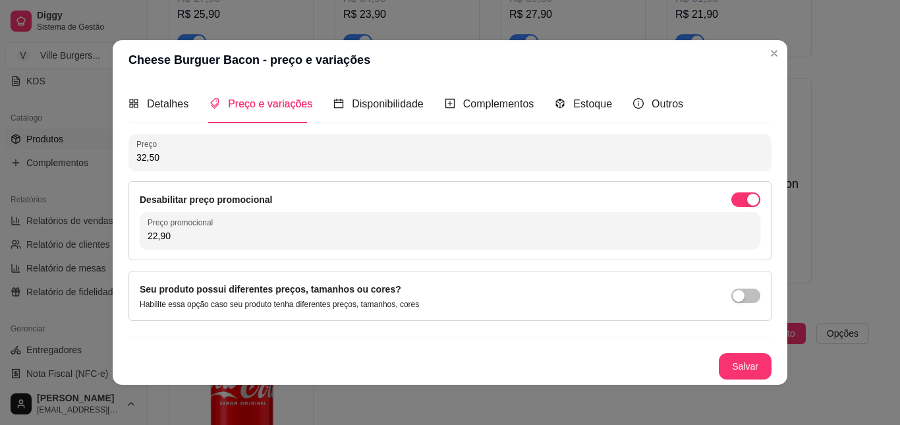
type input "22,90"
click at [739, 360] on button "Salvar" at bounding box center [744, 366] width 53 height 26
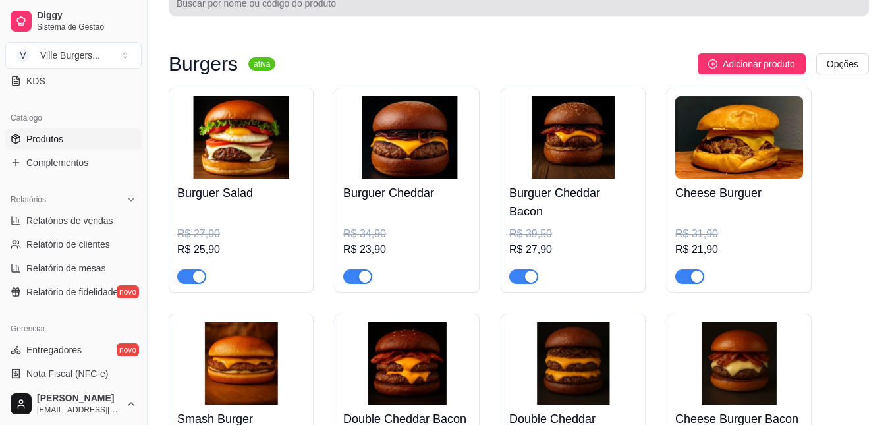
scroll to position [0, 0]
